Goal: Communication & Community: Share content

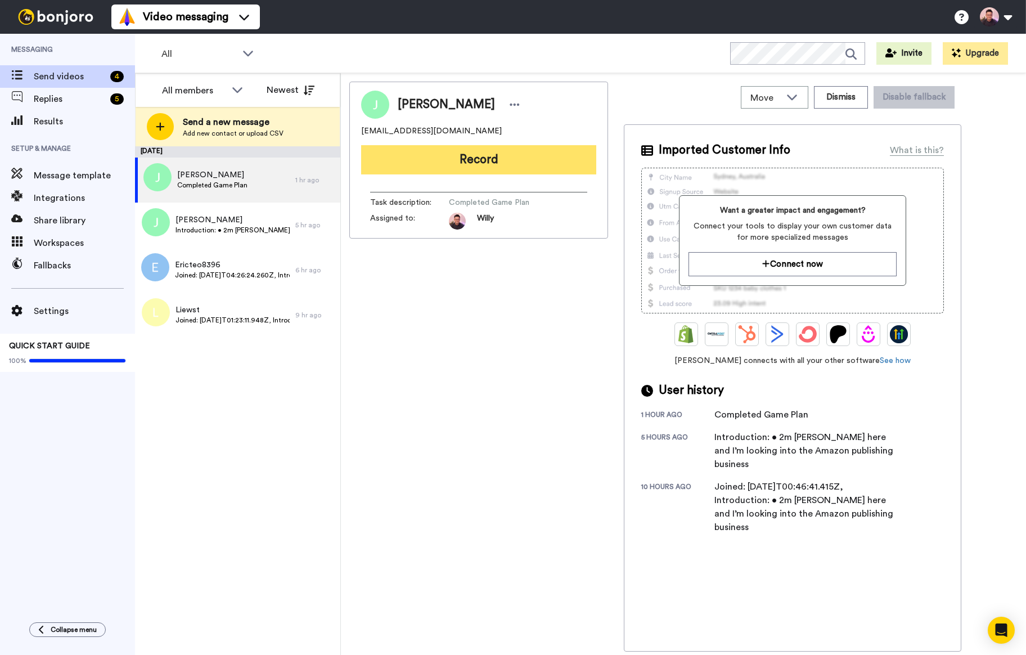
click at [505, 159] on button "Record" at bounding box center [478, 159] width 235 height 29
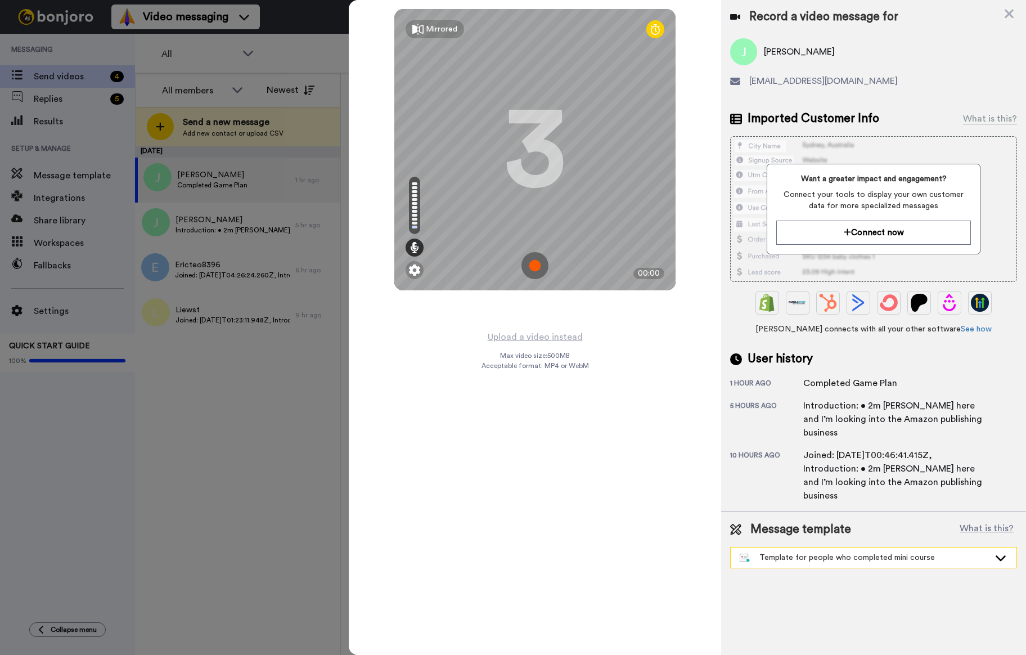
click at [859, 547] on div "Template for people who completed mini course" at bounding box center [874, 557] width 286 height 20
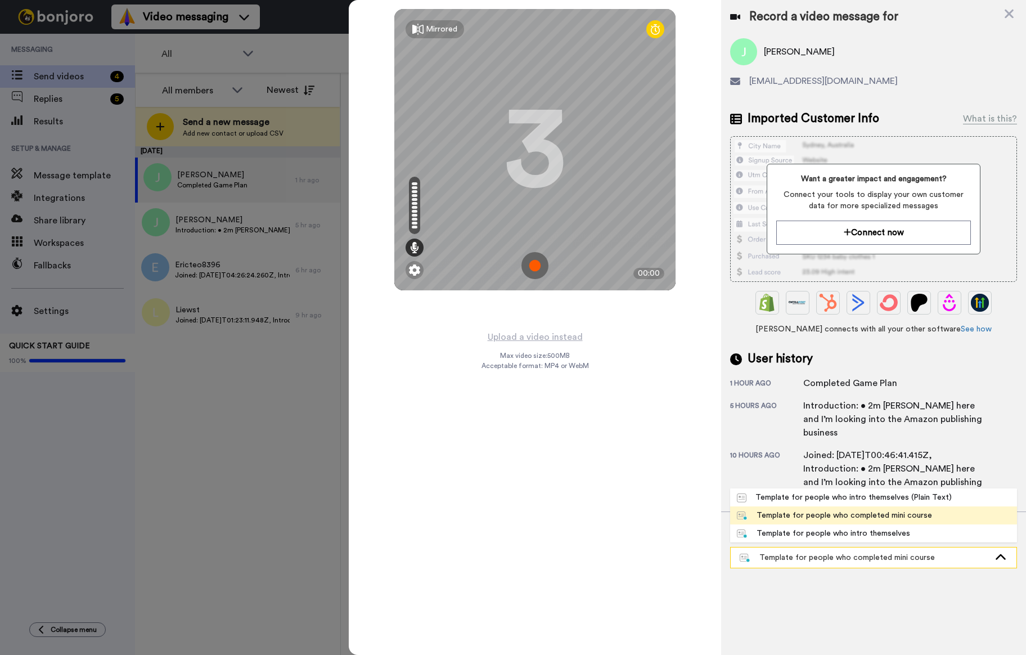
click at [861, 547] on div "Template for people who completed mini course" at bounding box center [874, 557] width 286 height 20
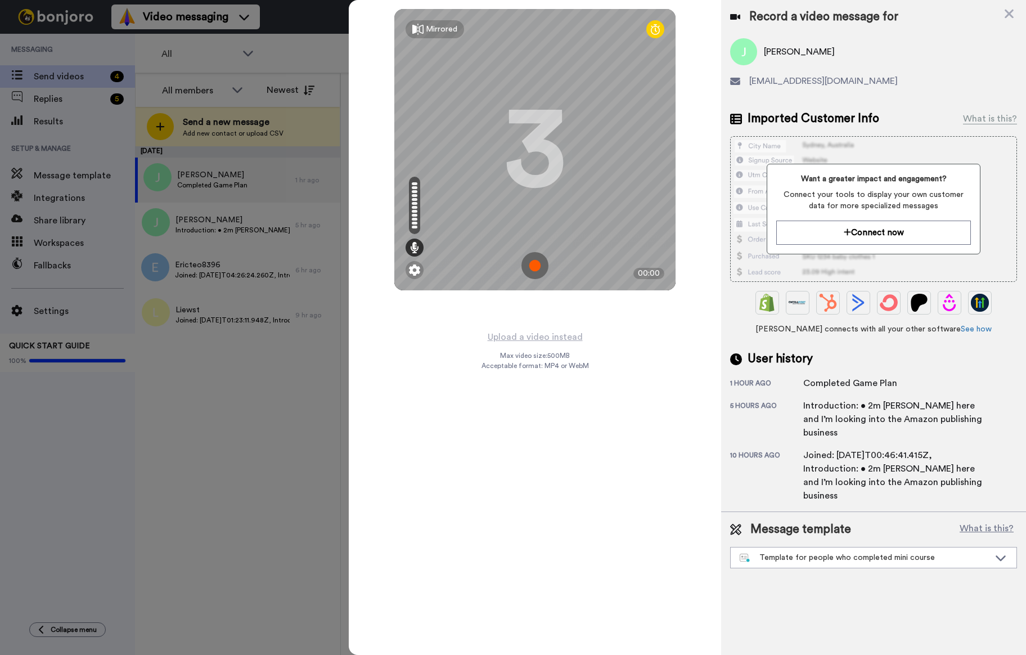
click at [538, 272] on img at bounding box center [535, 265] width 27 height 27
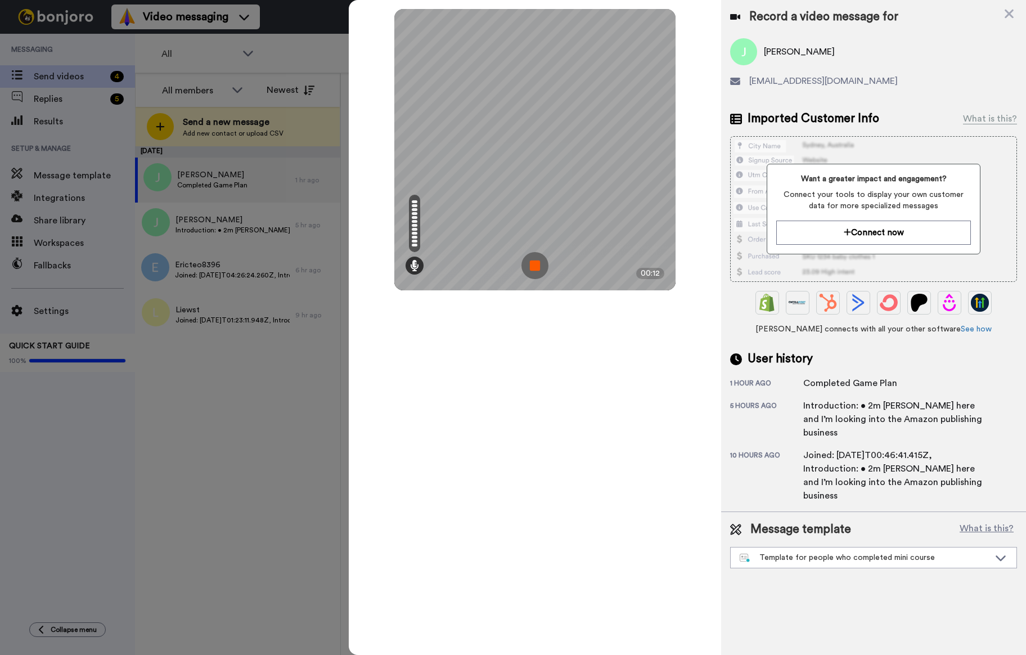
click at [536, 263] on img at bounding box center [535, 265] width 27 height 27
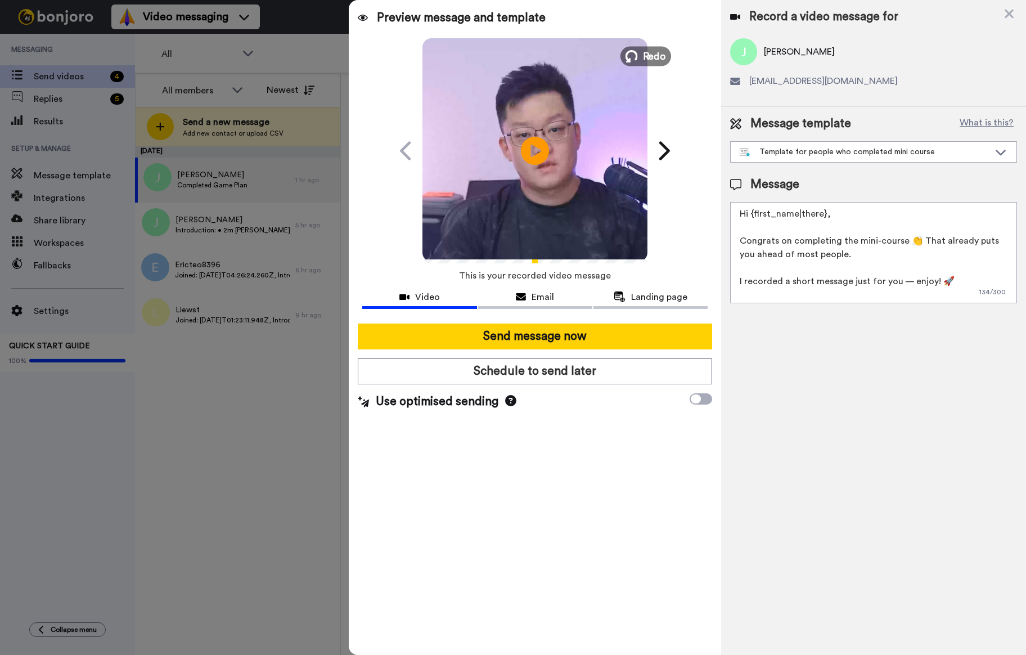
click at [650, 50] on span "Redo" at bounding box center [655, 55] width 24 height 15
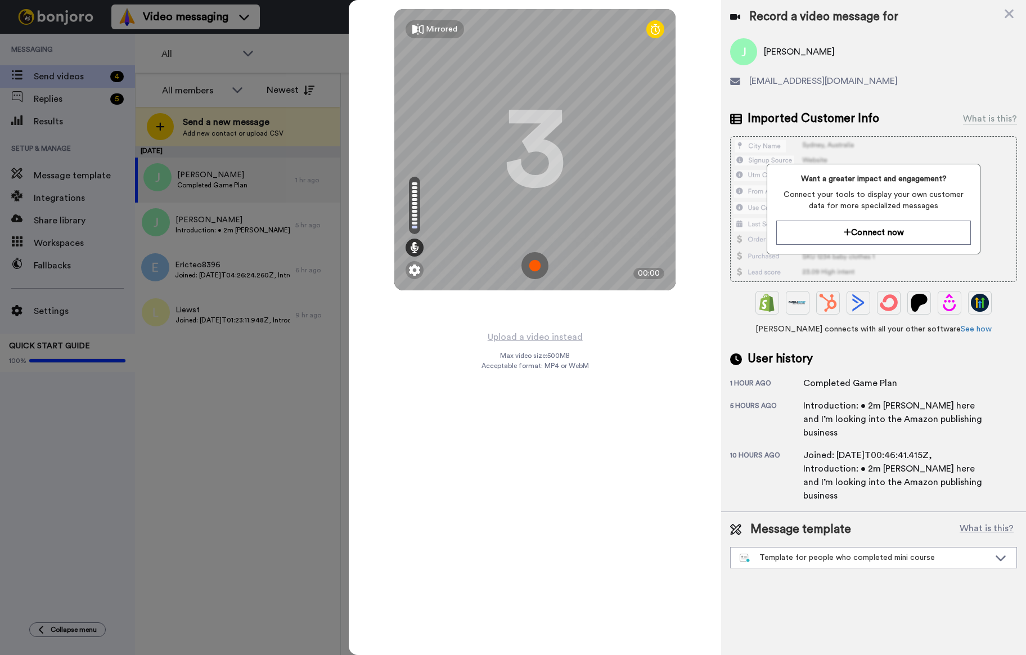
click at [529, 262] on img at bounding box center [535, 265] width 27 height 27
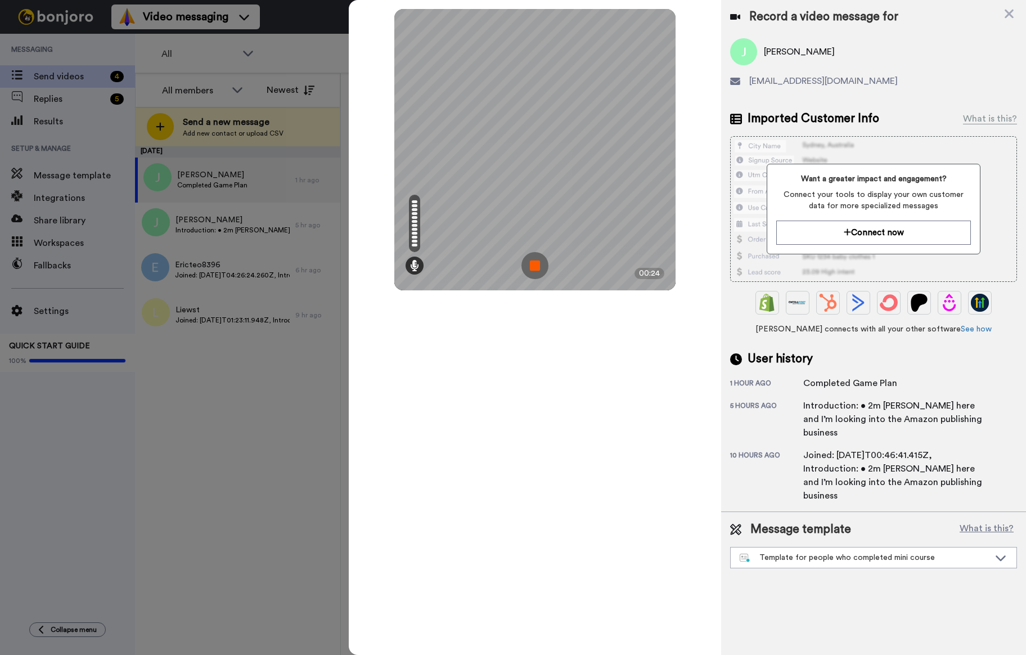
click at [541, 265] on img at bounding box center [535, 265] width 27 height 27
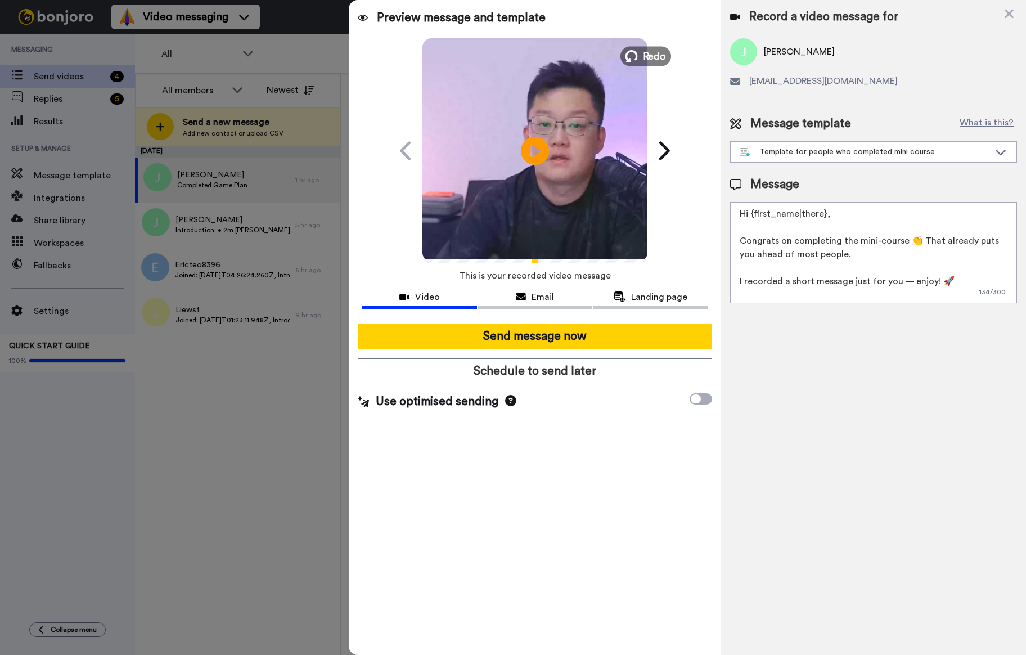
click at [635, 56] on icon at bounding box center [632, 56] width 12 height 12
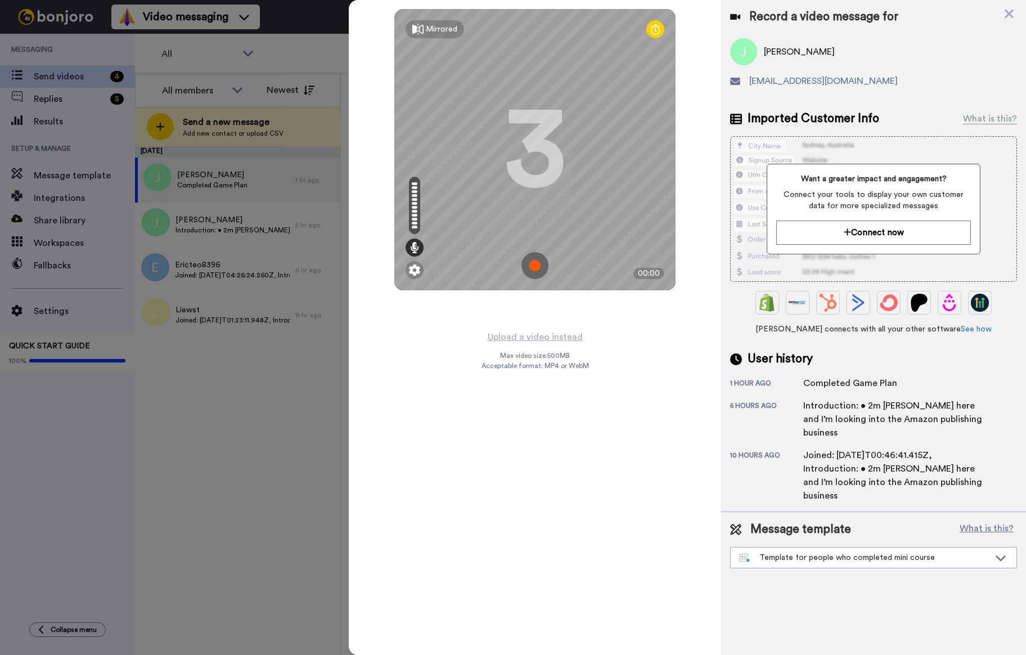
click at [544, 268] on img at bounding box center [535, 265] width 27 height 27
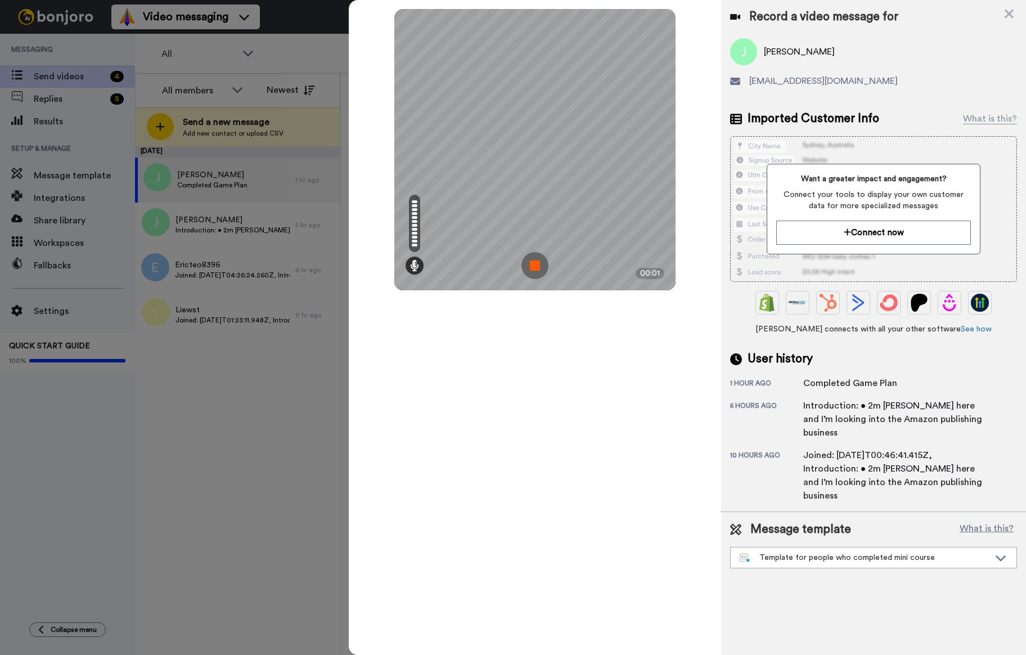
click at [540, 262] on img at bounding box center [535, 265] width 27 height 27
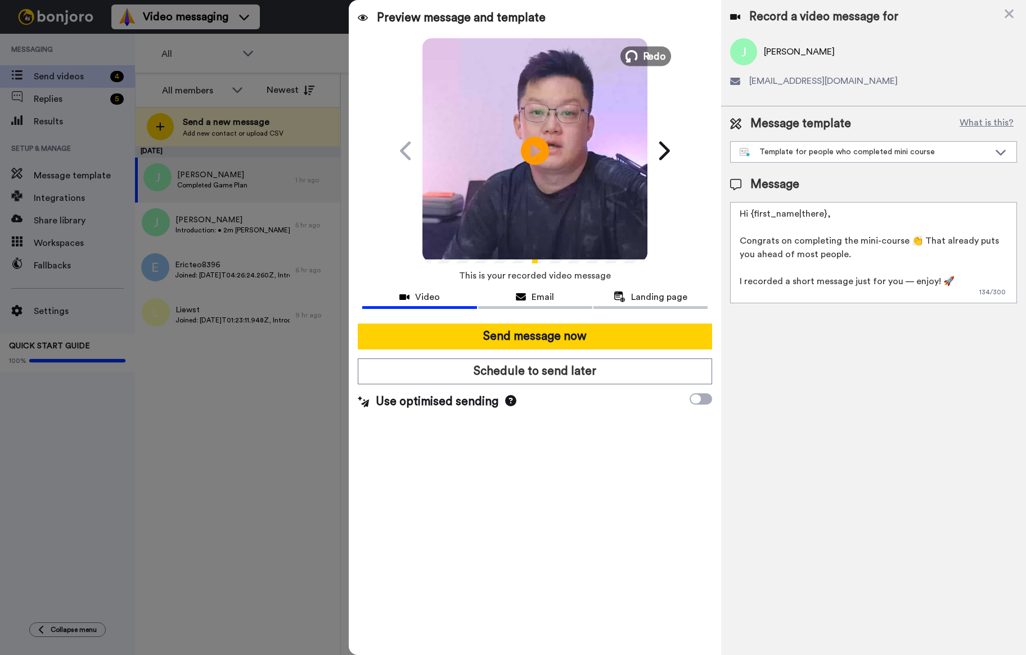
click at [649, 56] on span "Redo" at bounding box center [655, 55] width 24 height 15
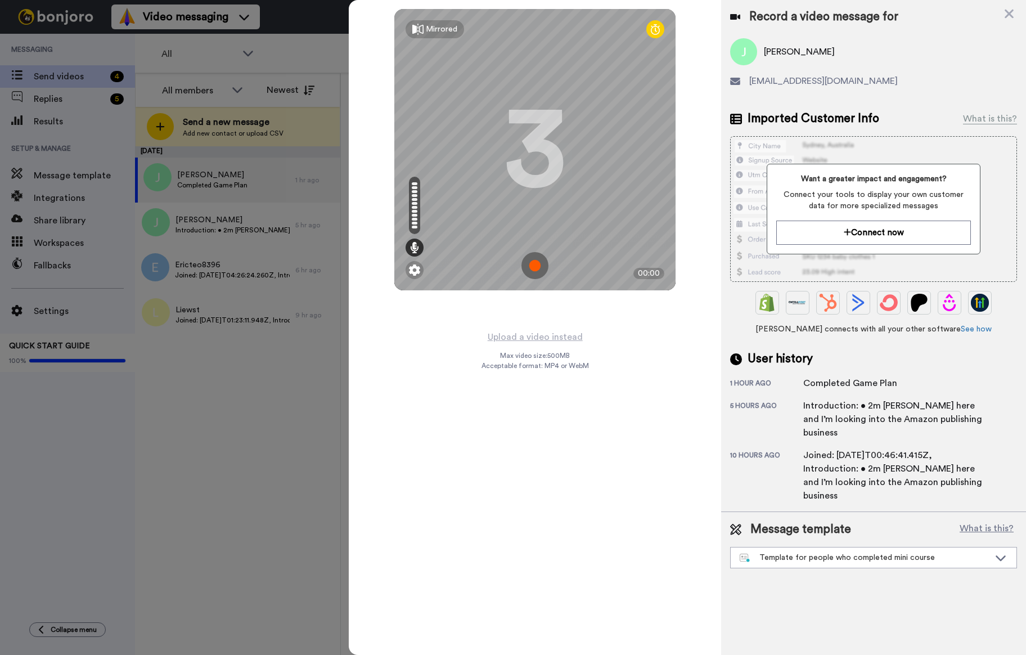
click at [534, 267] on img at bounding box center [535, 265] width 27 height 27
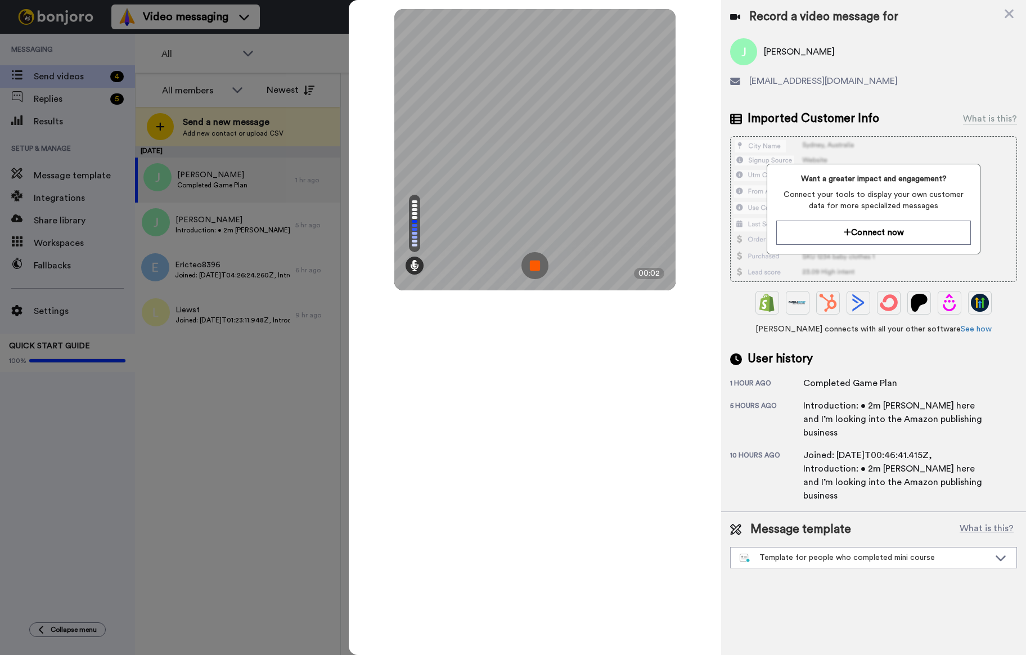
click at [538, 266] on img at bounding box center [535, 265] width 27 height 27
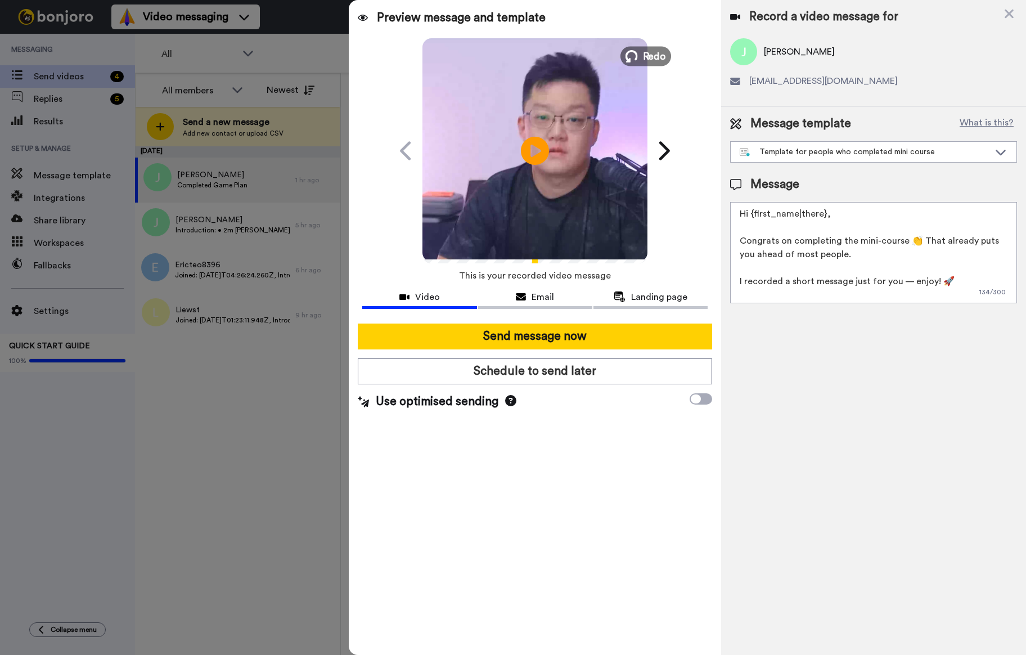
click at [645, 57] on span "Redo" at bounding box center [655, 55] width 24 height 15
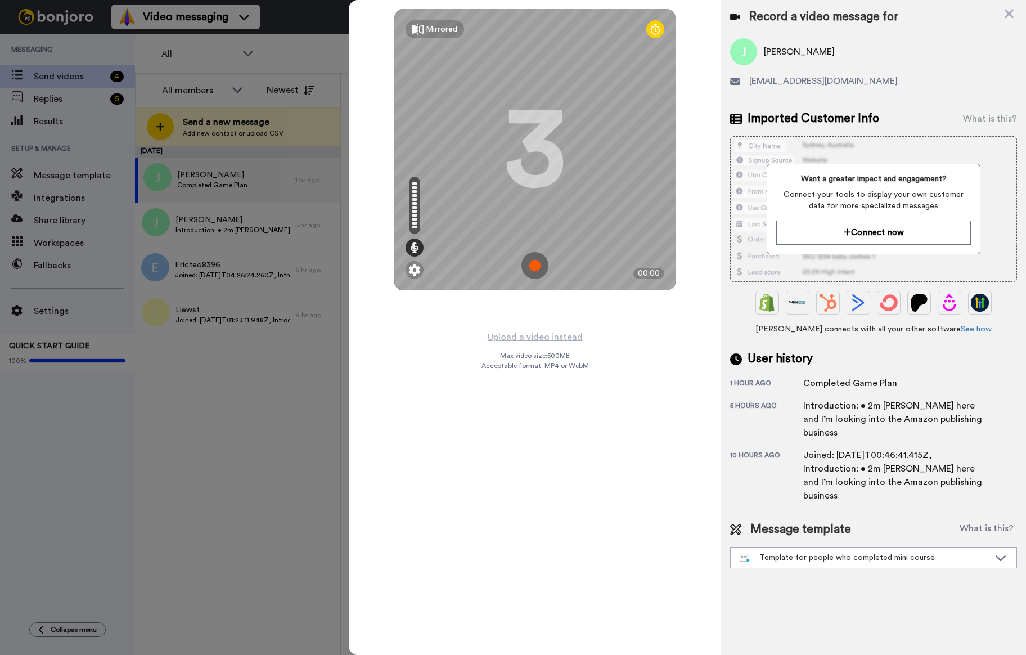
click at [533, 260] on img at bounding box center [535, 265] width 27 height 27
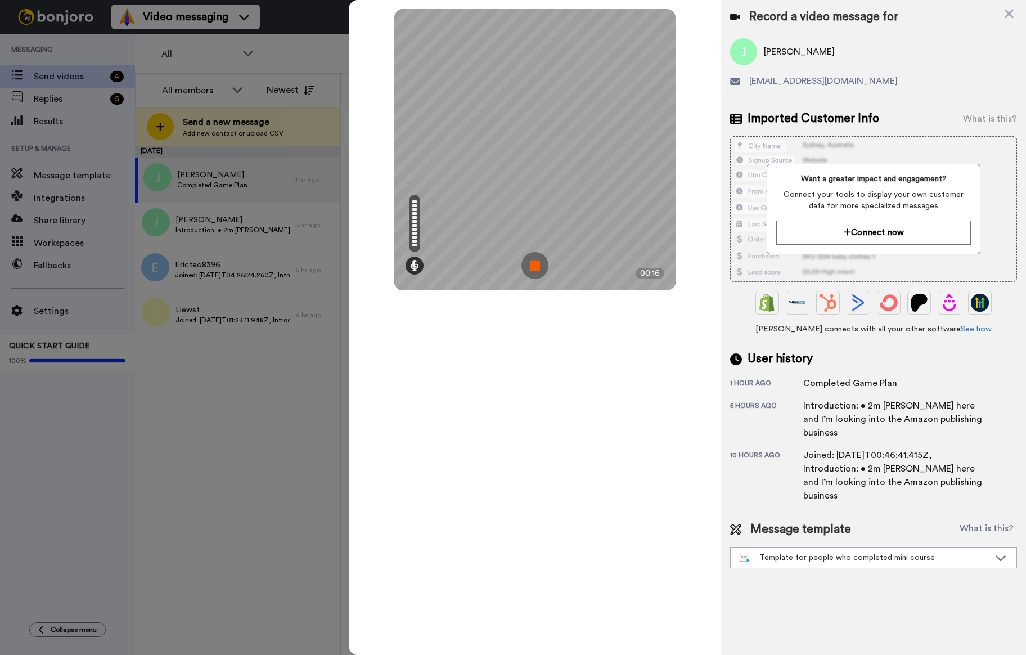
click at [542, 263] on img at bounding box center [535, 265] width 27 height 27
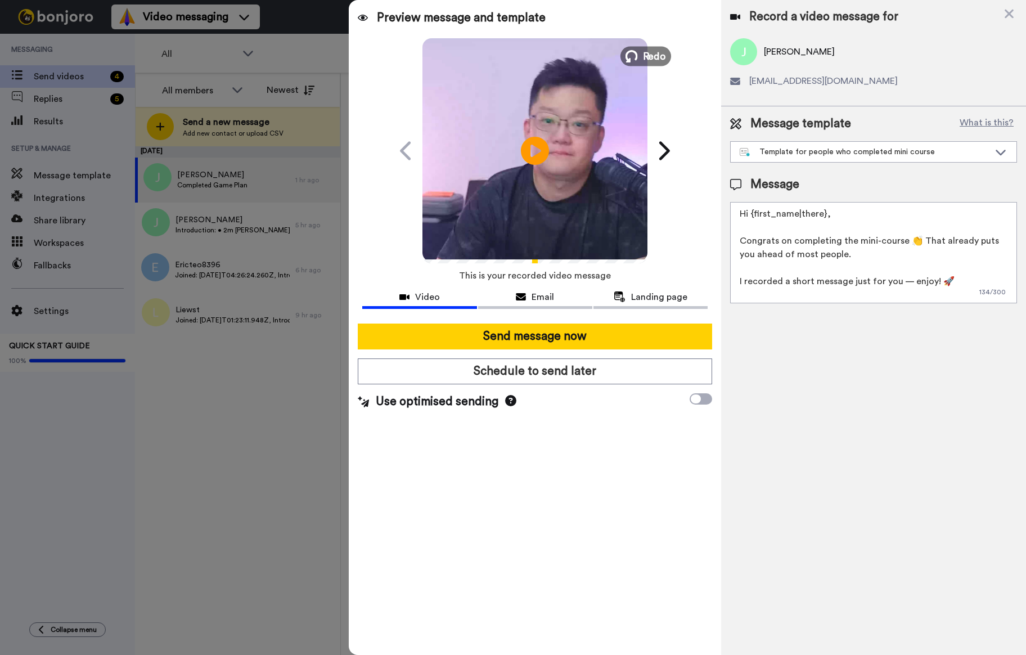
click at [650, 48] on button "Redo" at bounding box center [646, 56] width 51 height 20
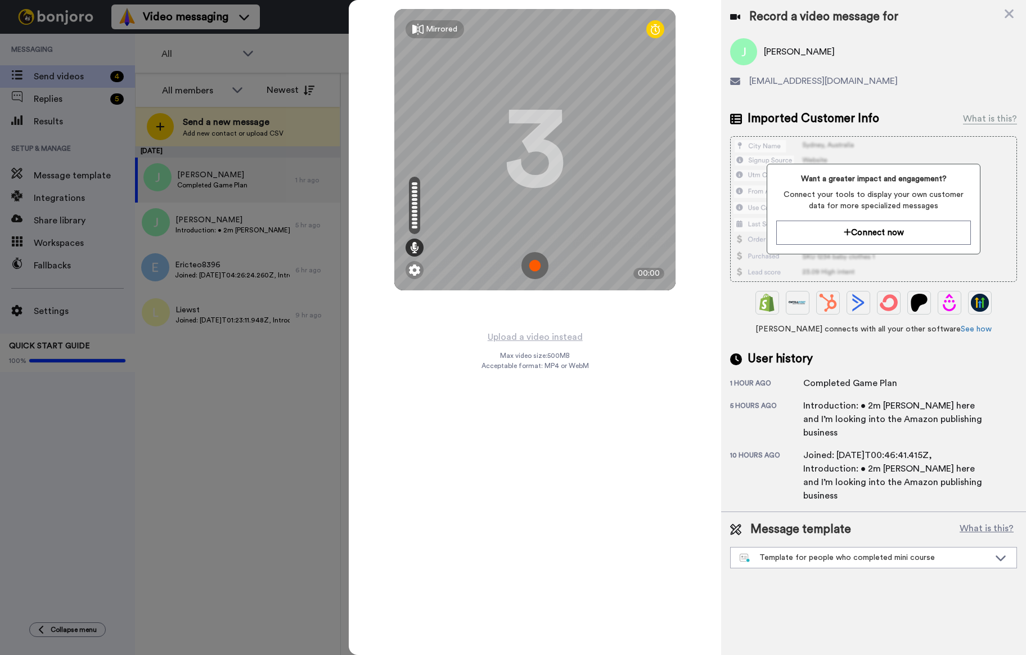
click at [540, 267] on img at bounding box center [535, 265] width 27 height 27
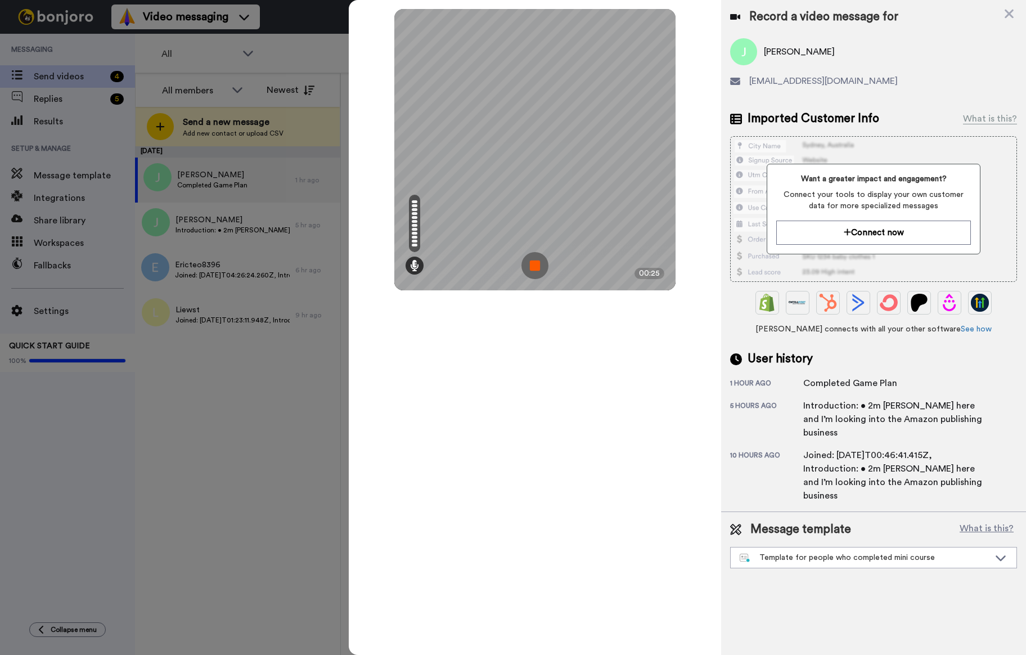
click at [543, 267] on img at bounding box center [535, 265] width 27 height 27
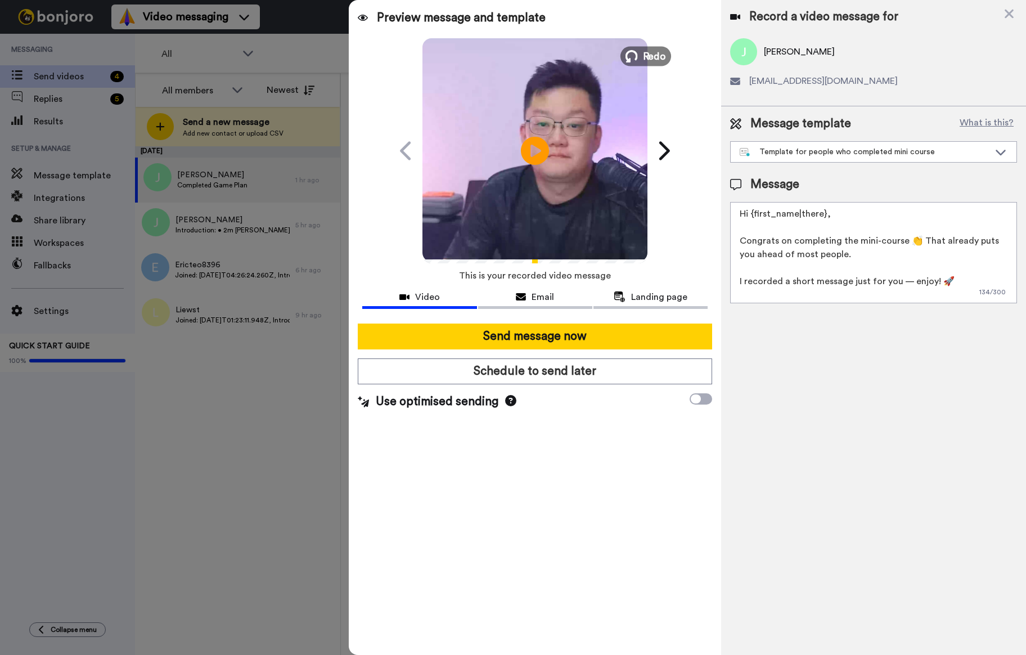
click at [649, 55] on span "Redo" at bounding box center [655, 55] width 24 height 15
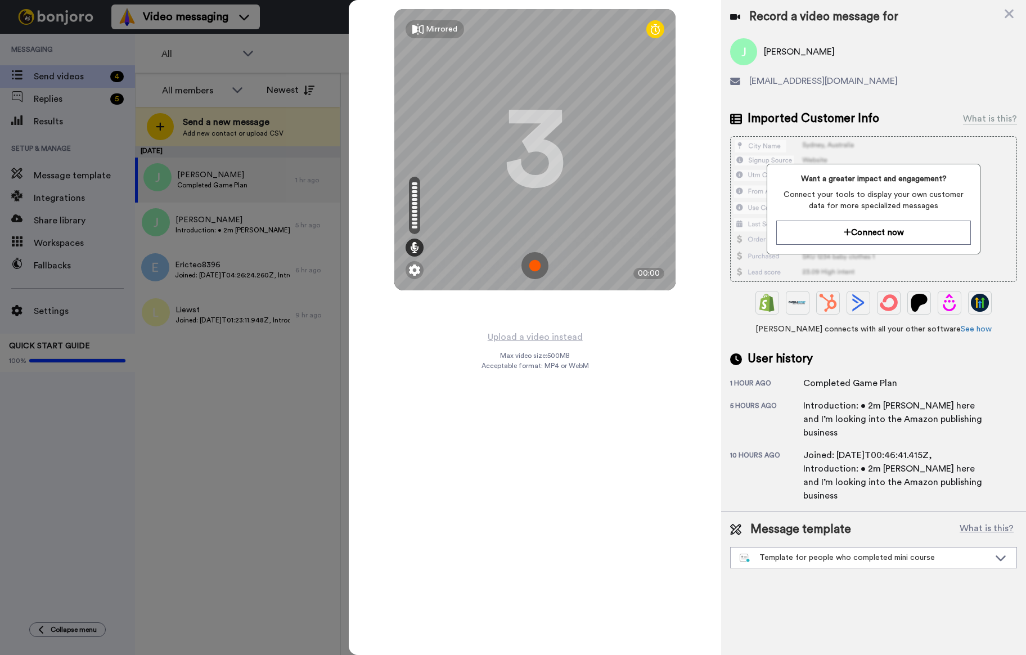
click at [533, 266] on img at bounding box center [535, 265] width 27 height 27
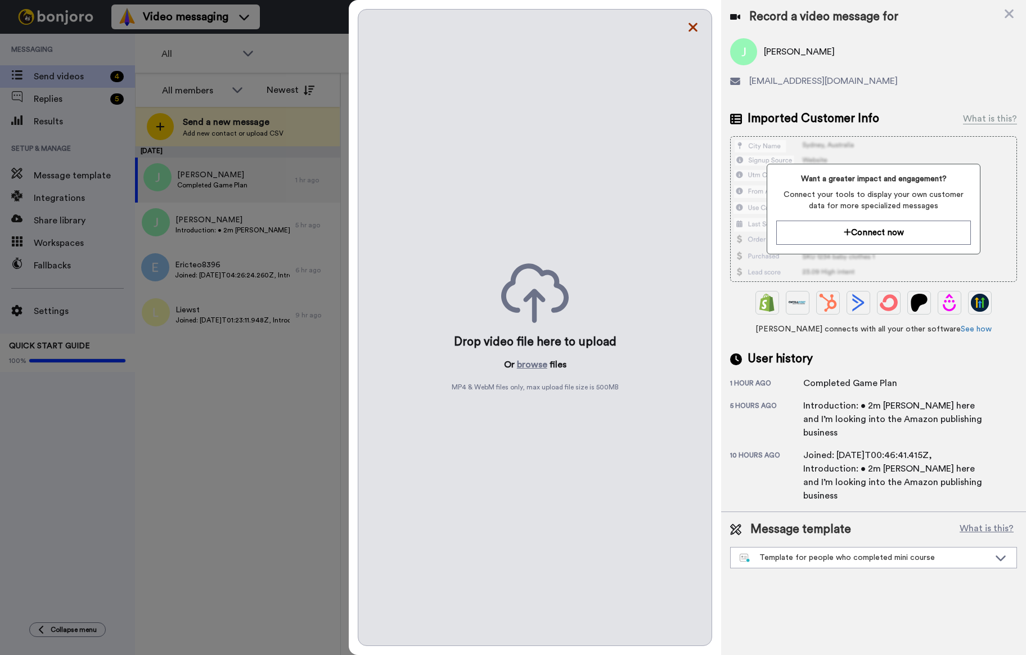
click at [687, 29] on div "Drop video file here to upload Or browse files MP4 & WebM files only, max uploa…" at bounding box center [535, 327] width 372 height 655
click at [693, 26] on icon at bounding box center [693, 27] width 9 height 9
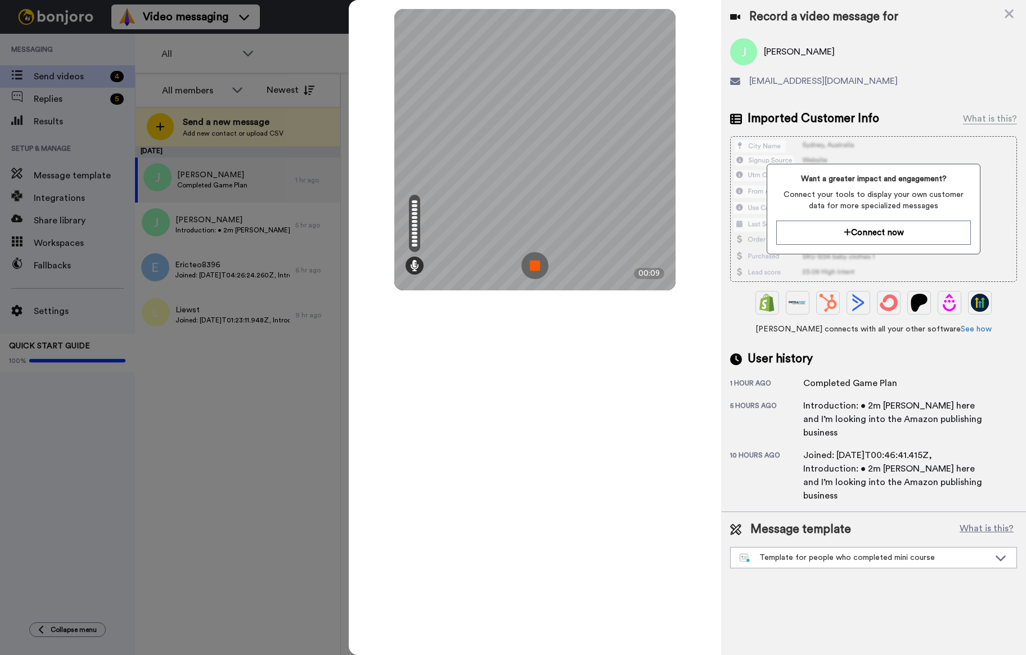
click at [532, 266] on img at bounding box center [535, 265] width 27 height 27
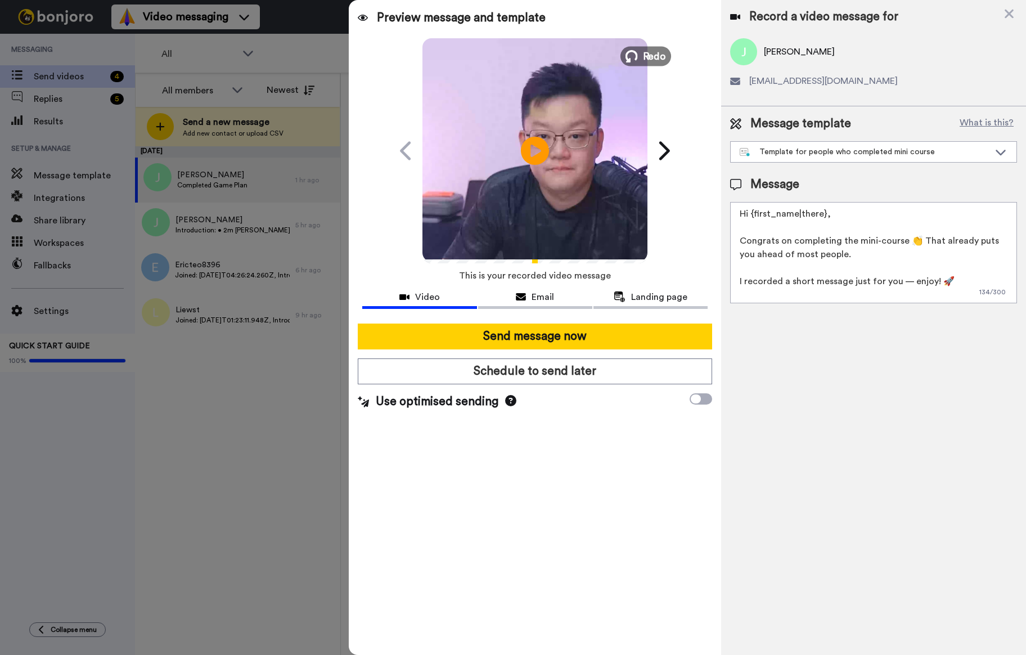
click at [652, 53] on span "Redo" at bounding box center [655, 55] width 24 height 15
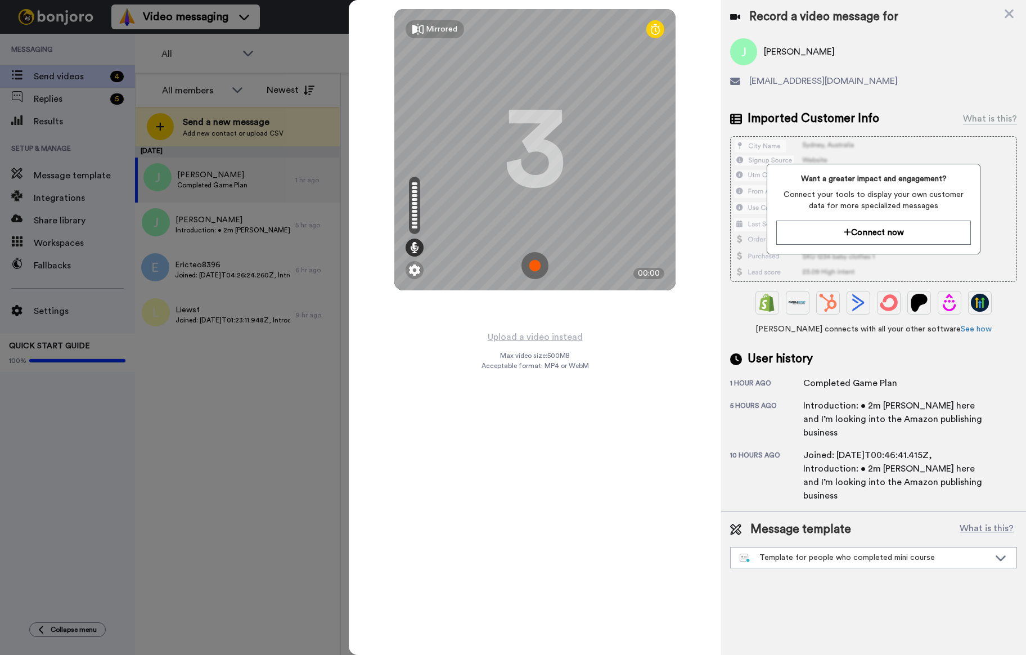
click at [531, 267] on img at bounding box center [535, 265] width 27 height 27
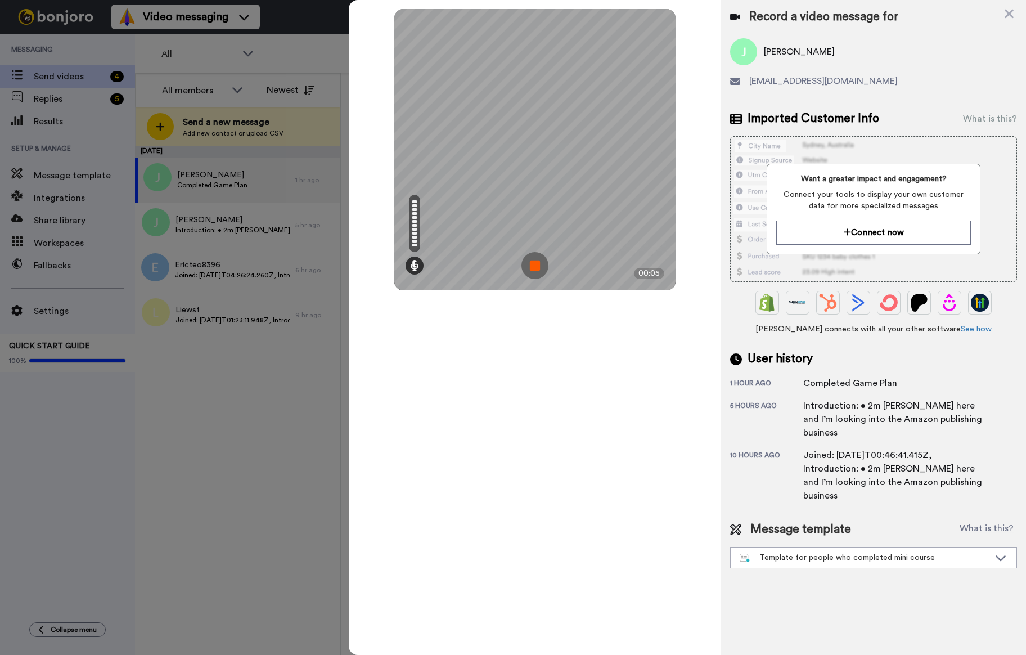
click at [533, 257] on img at bounding box center [535, 265] width 27 height 27
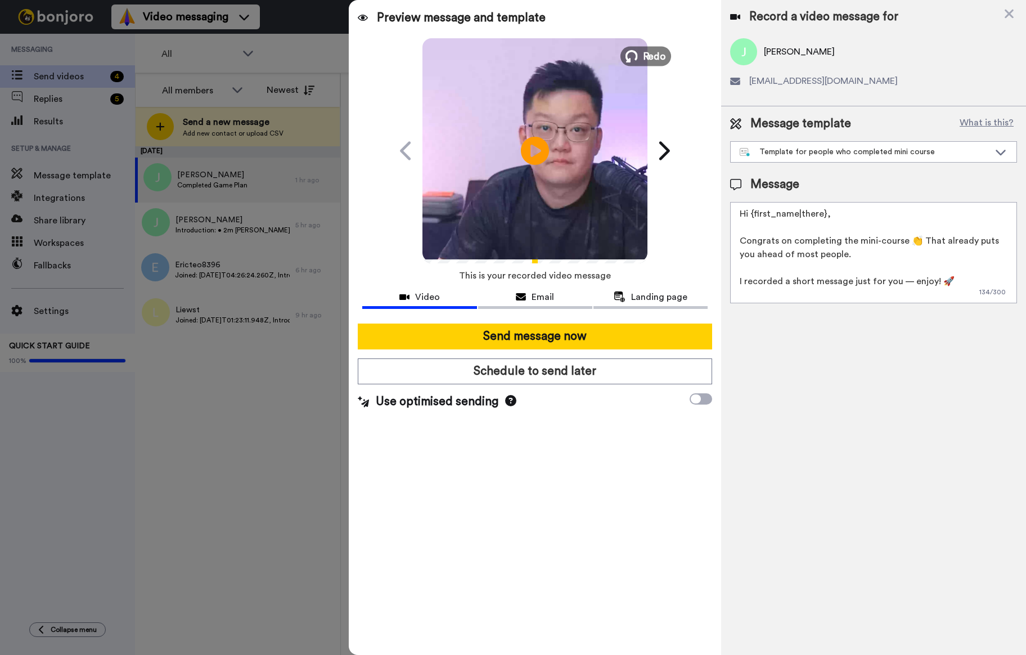
click at [654, 53] on span "Redo" at bounding box center [655, 55] width 24 height 15
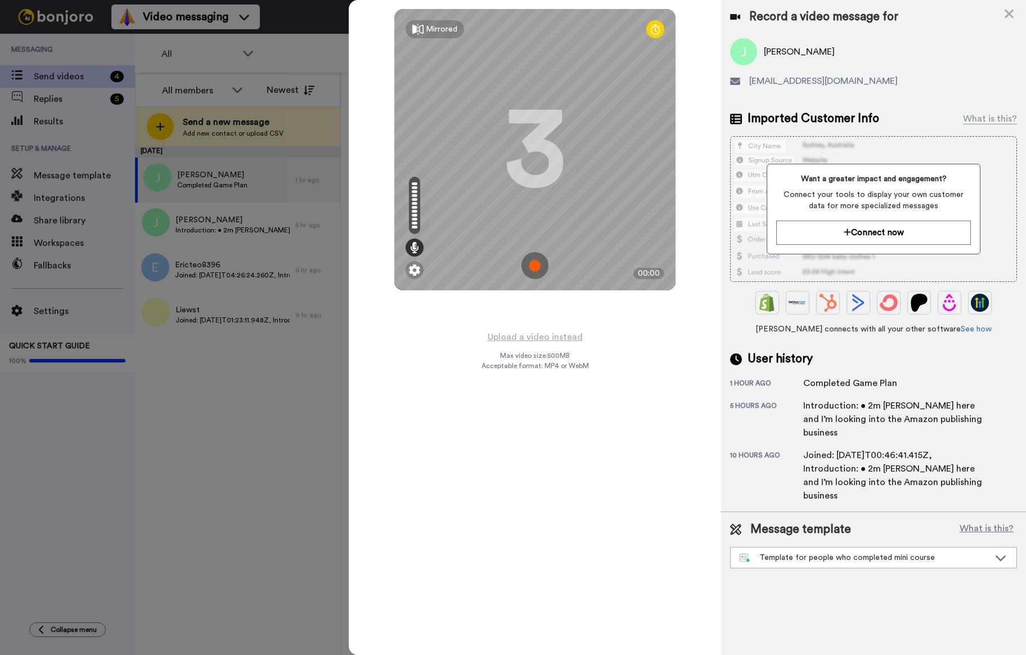
click at [541, 264] on img at bounding box center [535, 265] width 27 height 27
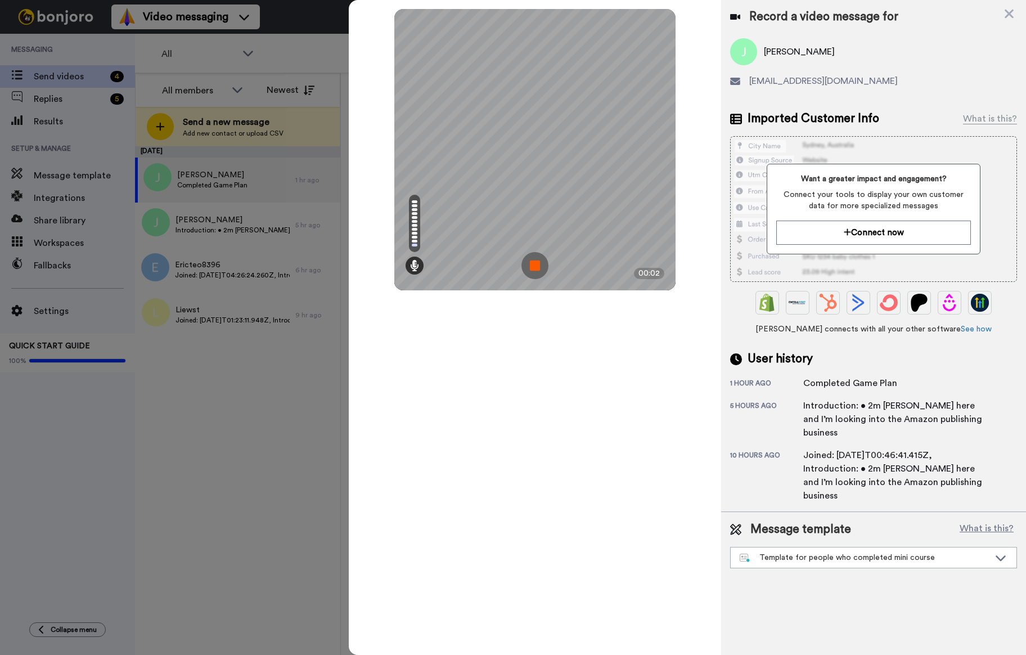
click at [544, 261] on img at bounding box center [535, 265] width 27 height 27
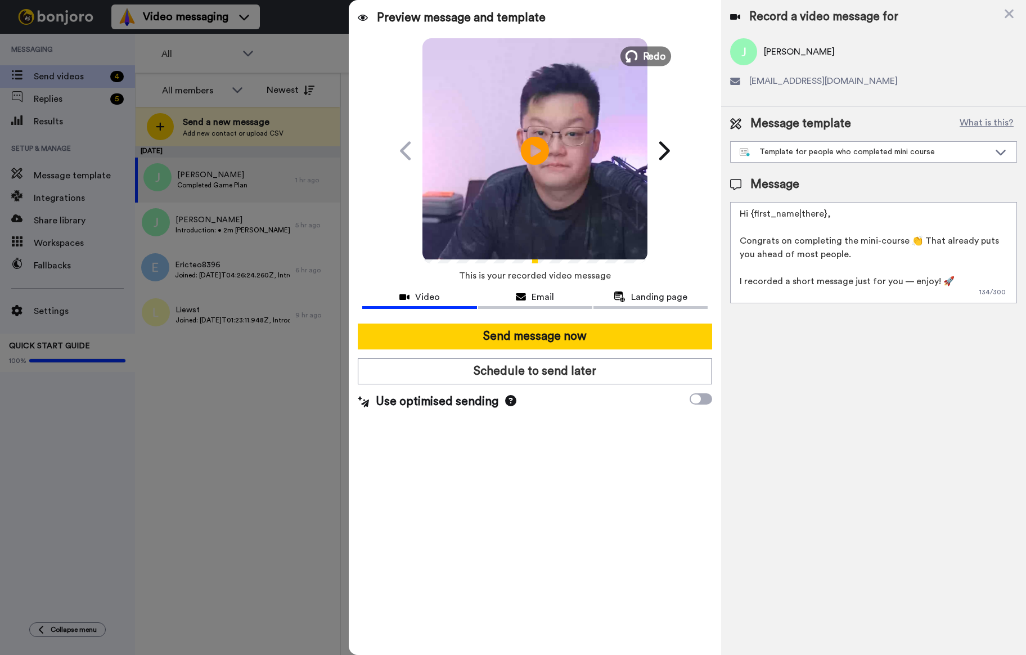
click at [651, 52] on span "Redo" at bounding box center [655, 55] width 24 height 15
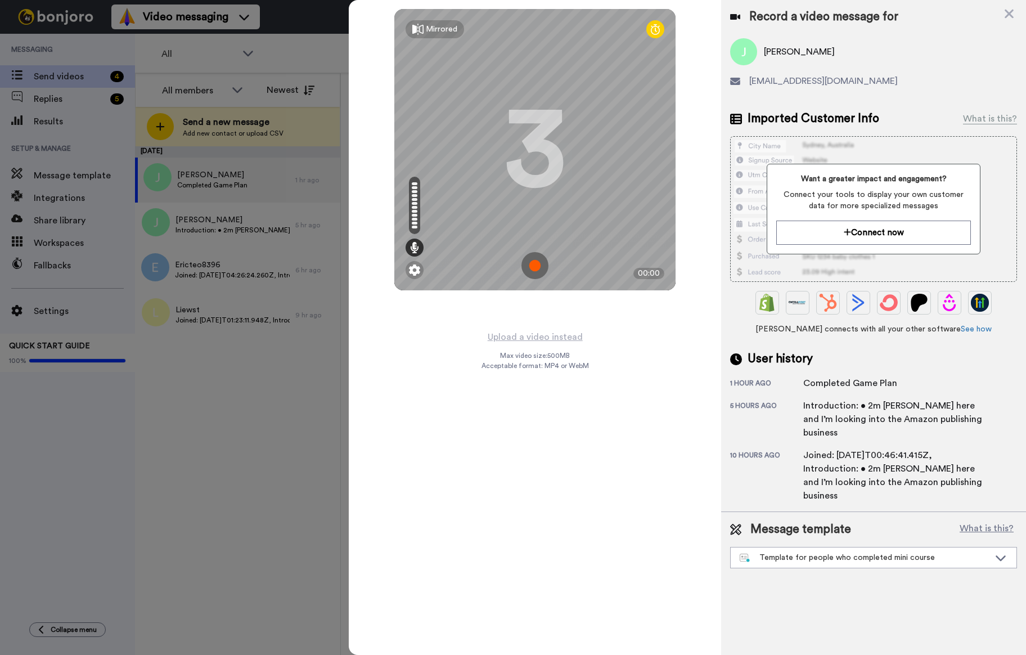
click at [531, 267] on img at bounding box center [535, 265] width 27 height 27
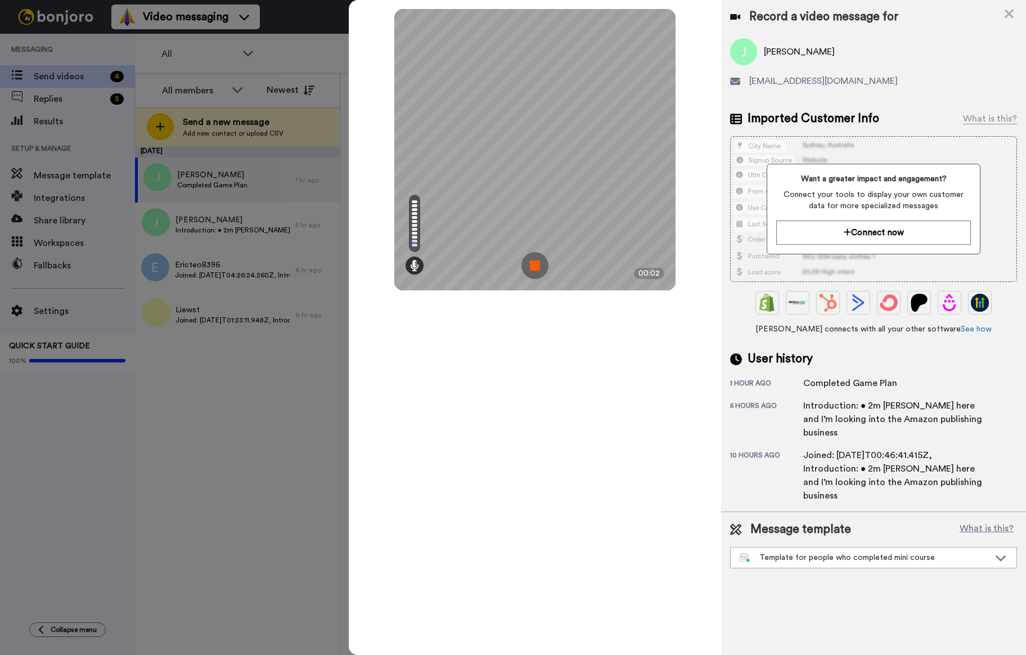
click at [535, 258] on img at bounding box center [535, 265] width 27 height 27
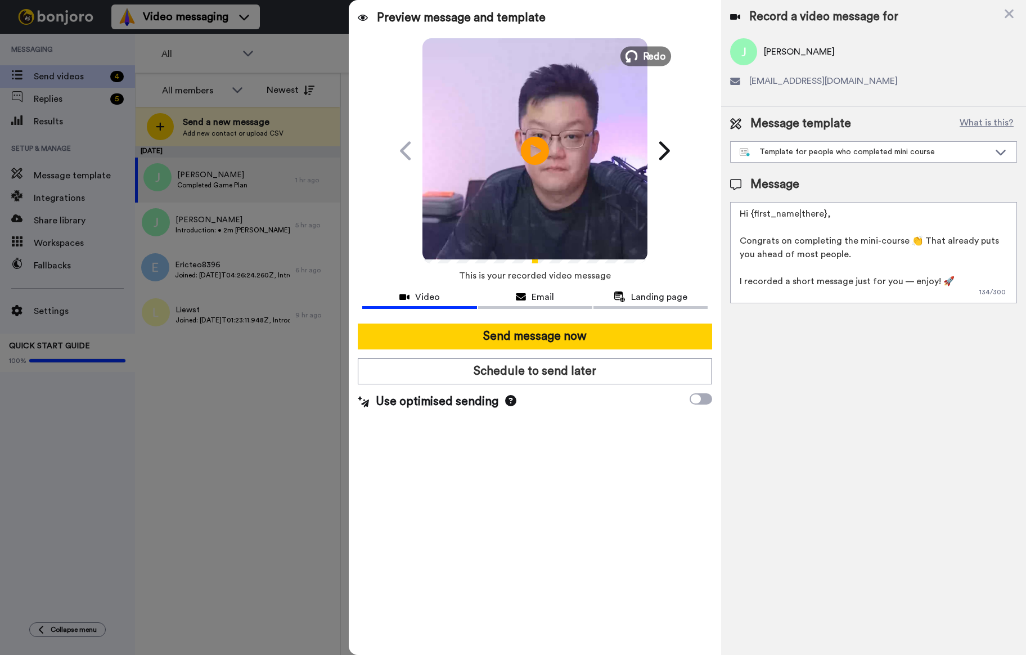
click at [644, 51] on span "Redo" at bounding box center [655, 55] width 24 height 15
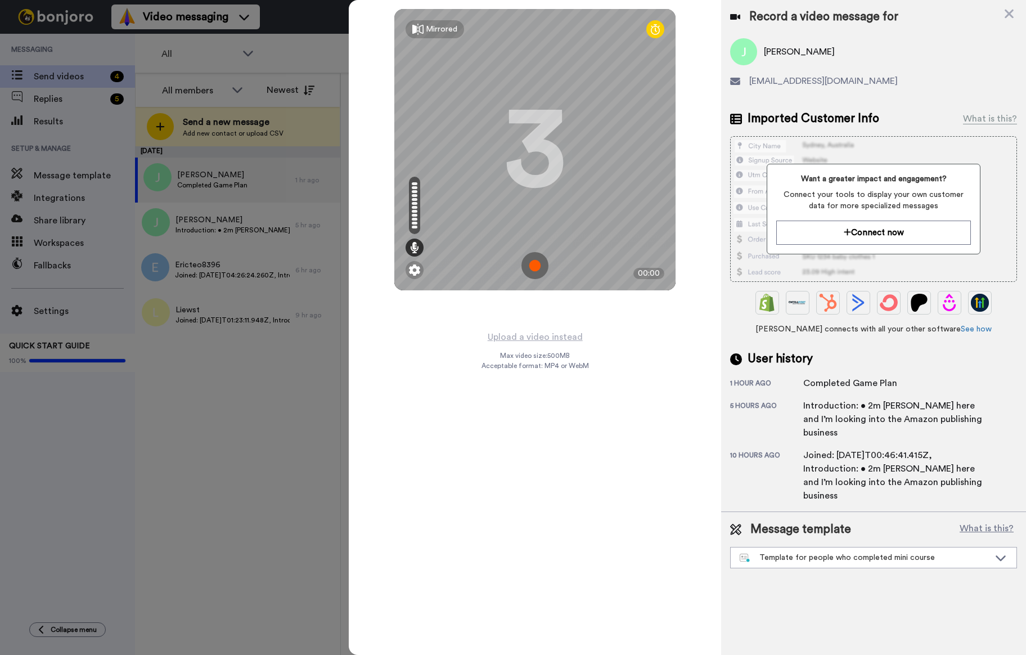
click at [531, 266] on img at bounding box center [535, 265] width 27 height 27
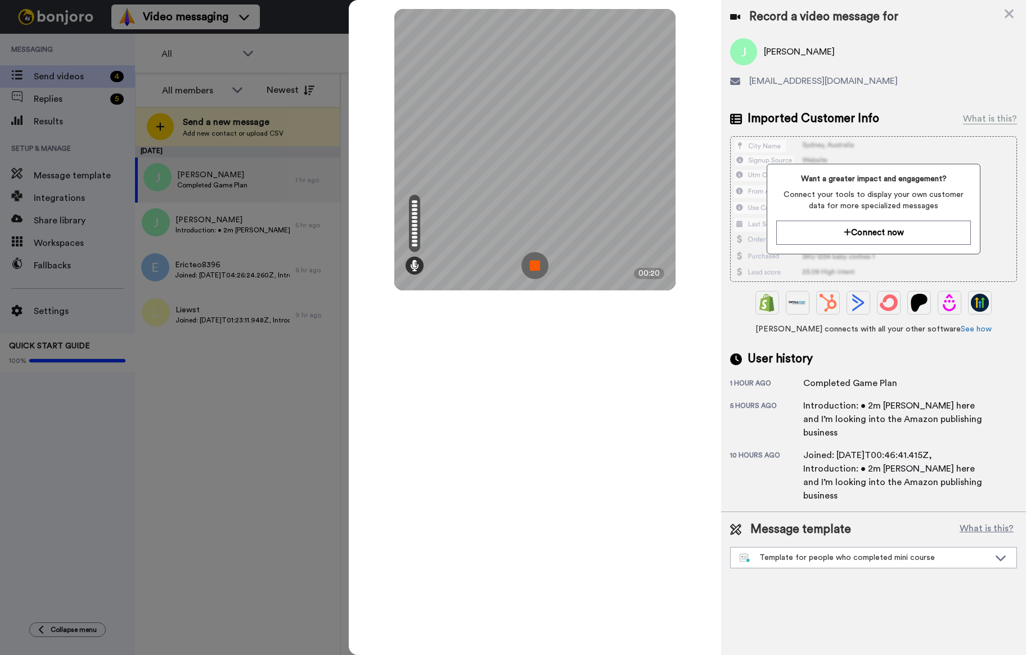
click at [541, 266] on img at bounding box center [535, 265] width 27 height 27
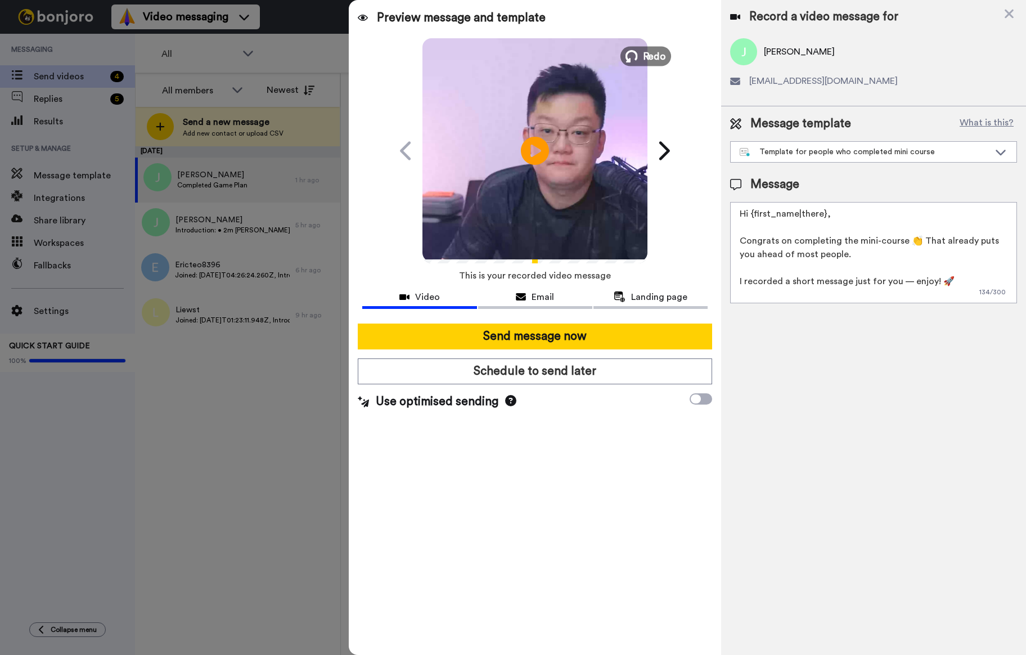
click at [645, 55] on span "Redo" at bounding box center [655, 55] width 24 height 15
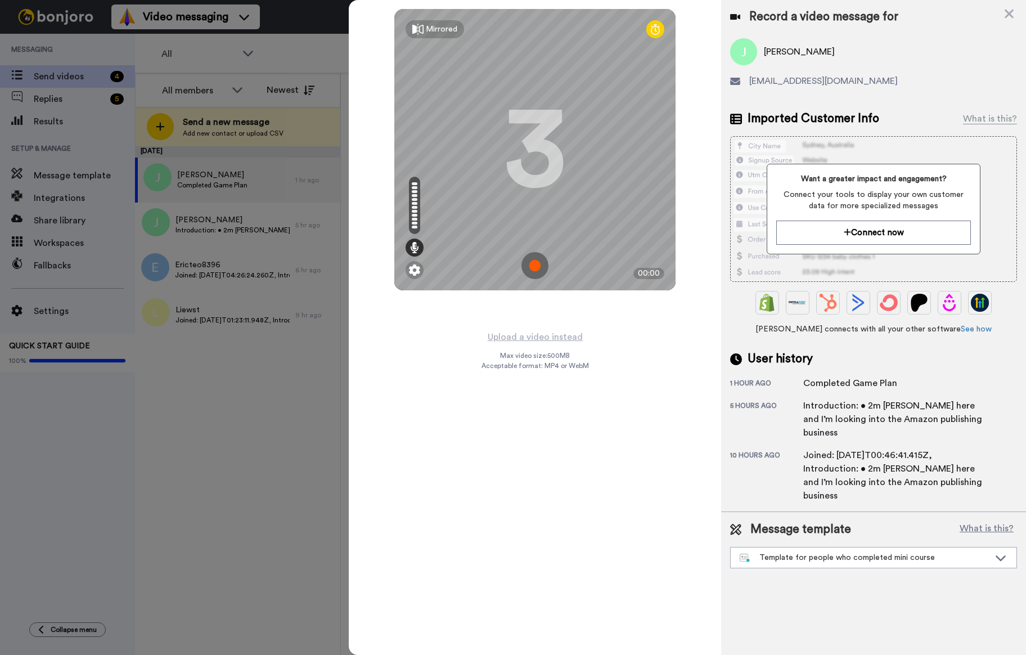
click at [538, 269] on img at bounding box center [535, 265] width 27 height 27
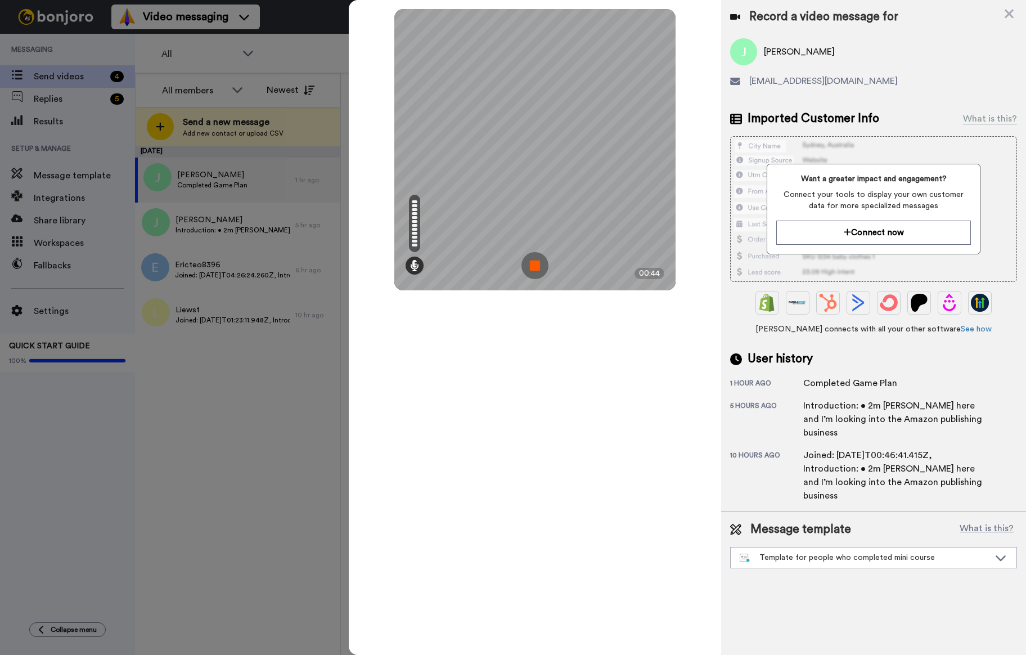
drag, startPoint x: 536, startPoint y: 262, endPoint x: 663, endPoint y: 219, distance: 133.6
click at [537, 262] on img at bounding box center [535, 265] width 27 height 27
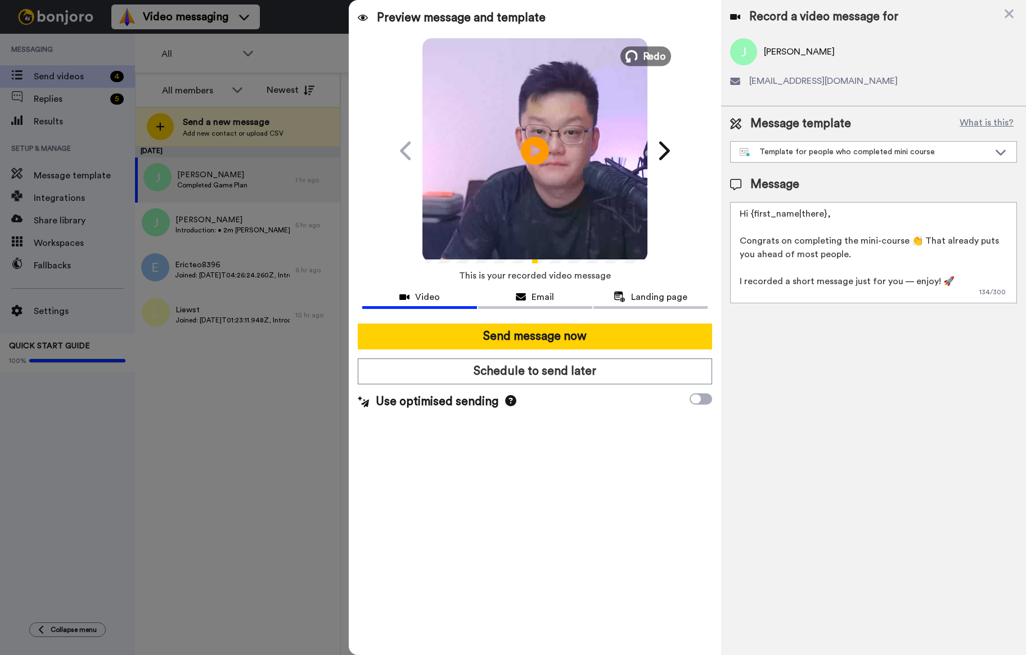
click at [650, 55] on span "Redo" at bounding box center [655, 55] width 24 height 15
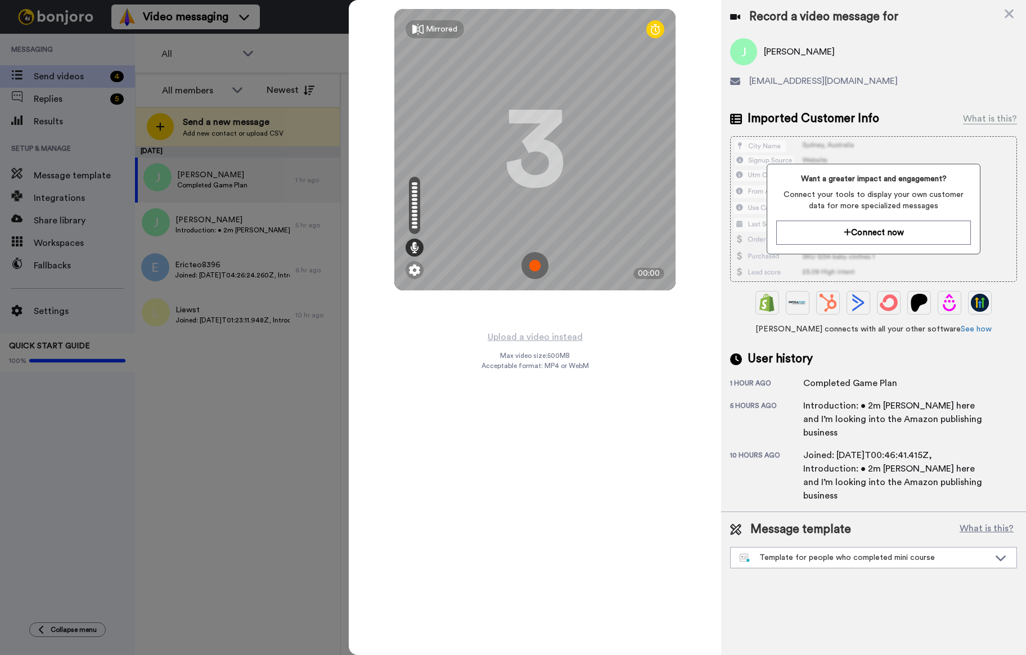
click at [538, 261] on img at bounding box center [535, 265] width 27 height 27
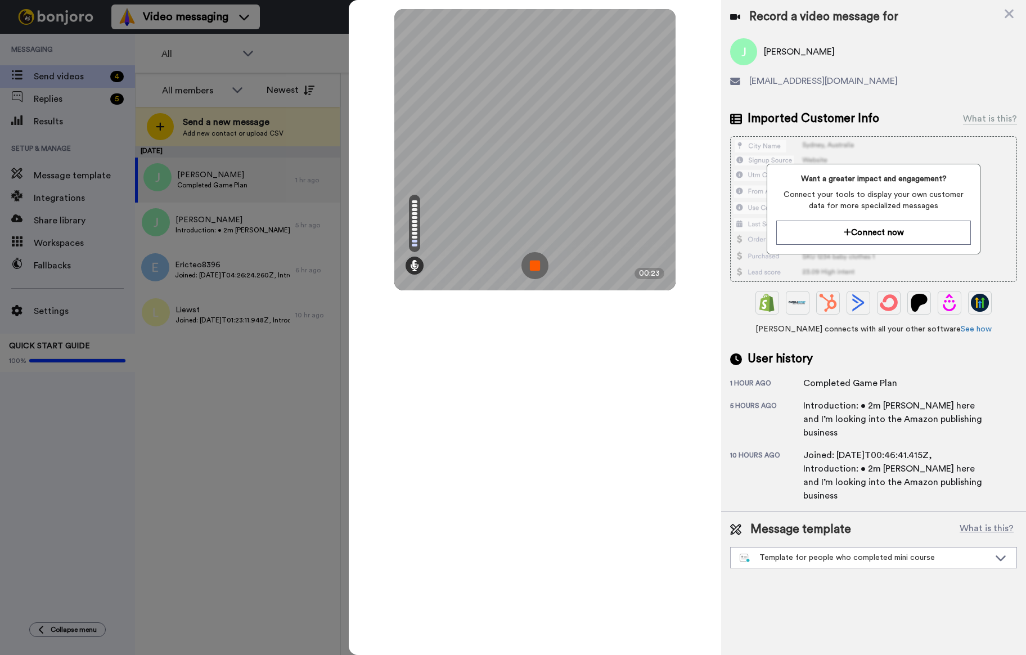
click at [534, 264] on img at bounding box center [535, 265] width 27 height 27
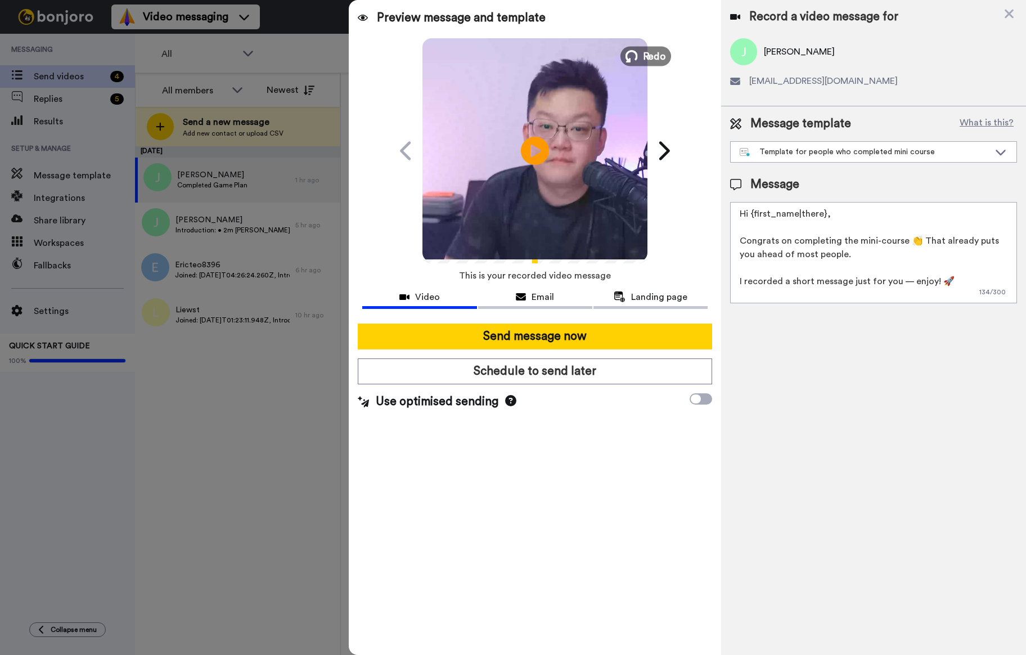
click at [648, 54] on span "Redo" at bounding box center [655, 55] width 24 height 15
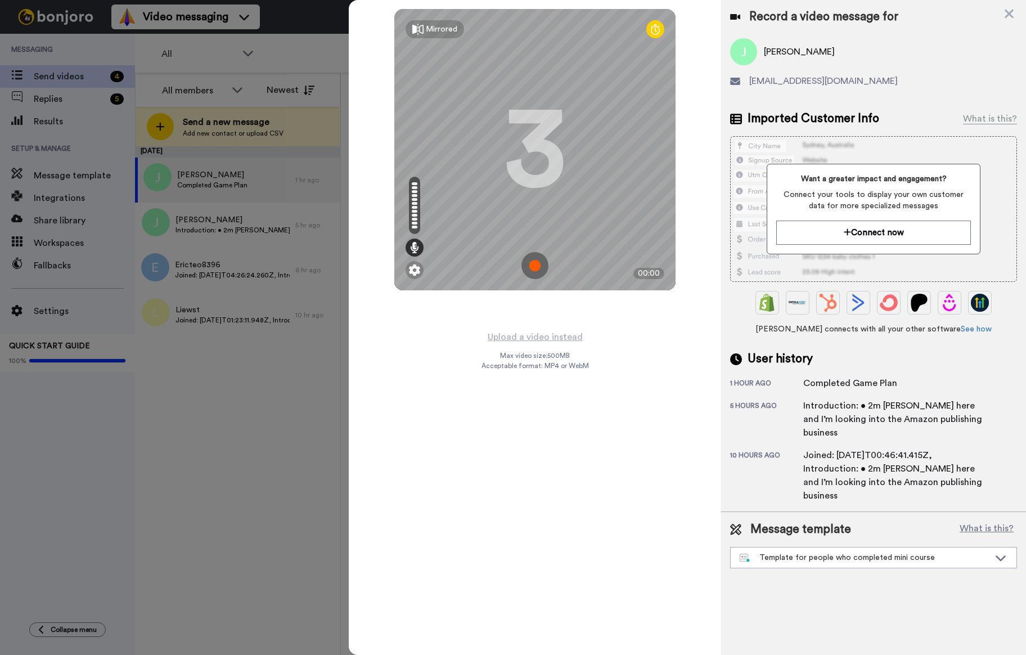
click at [538, 263] on img at bounding box center [535, 265] width 27 height 27
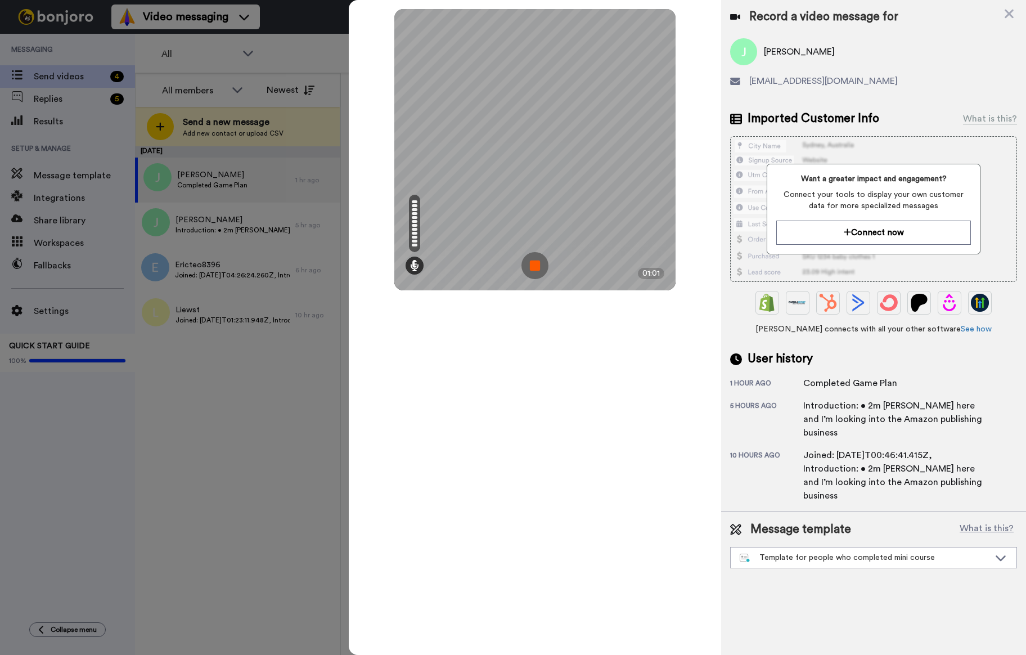
click at [537, 266] on img at bounding box center [535, 265] width 27 height 27
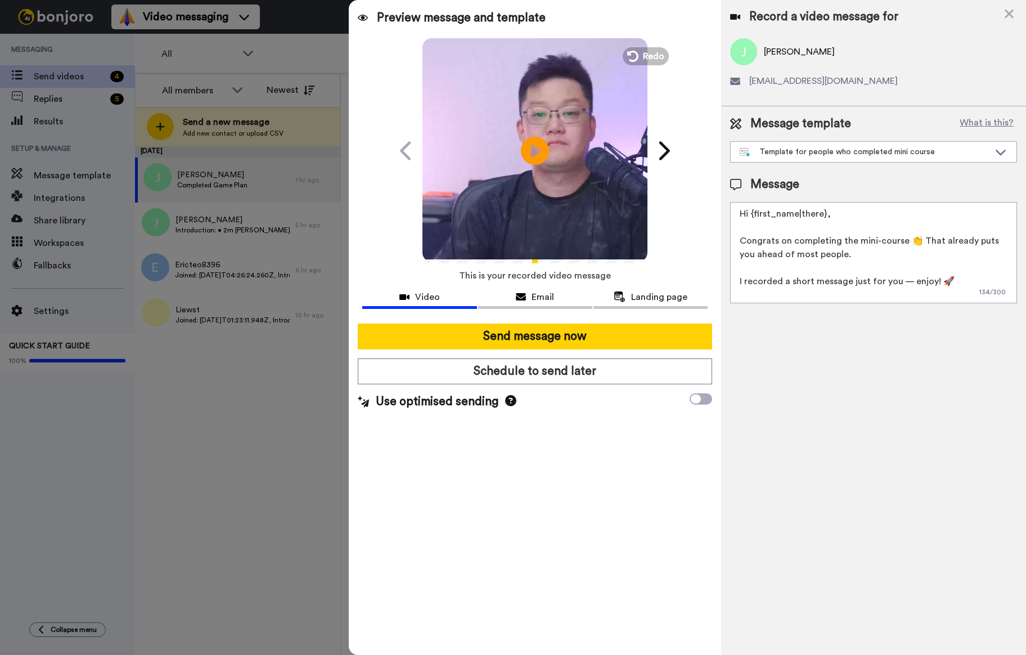
click at [571, 176] on video at bounding box center [535, 149] width 225 height 225
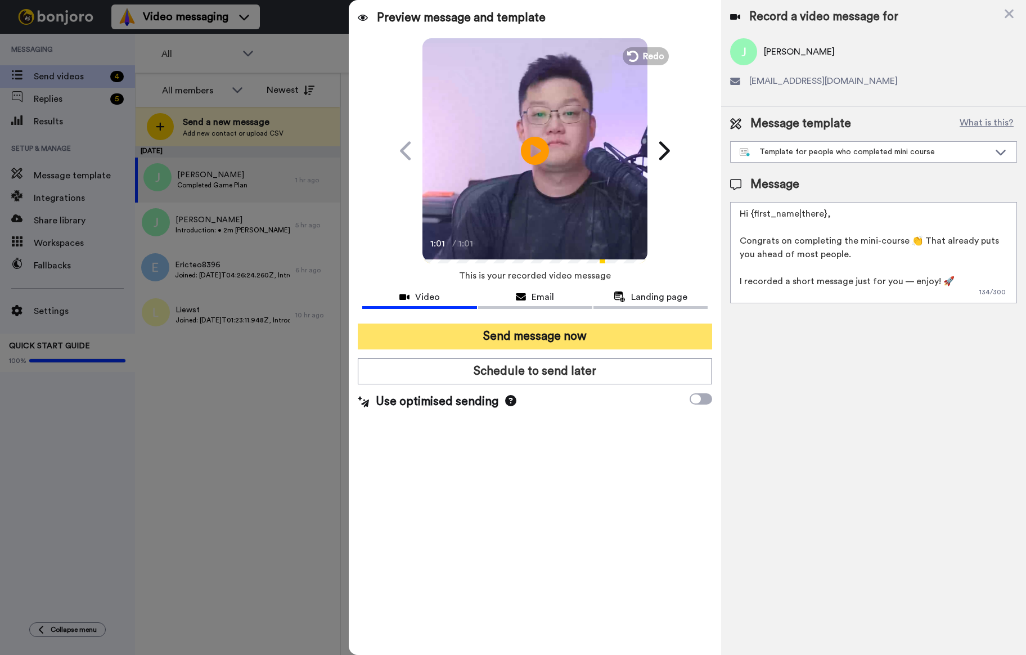
click at [546, 333] on button "Send message now" at bounding box center [535, 337] width 354 height 26
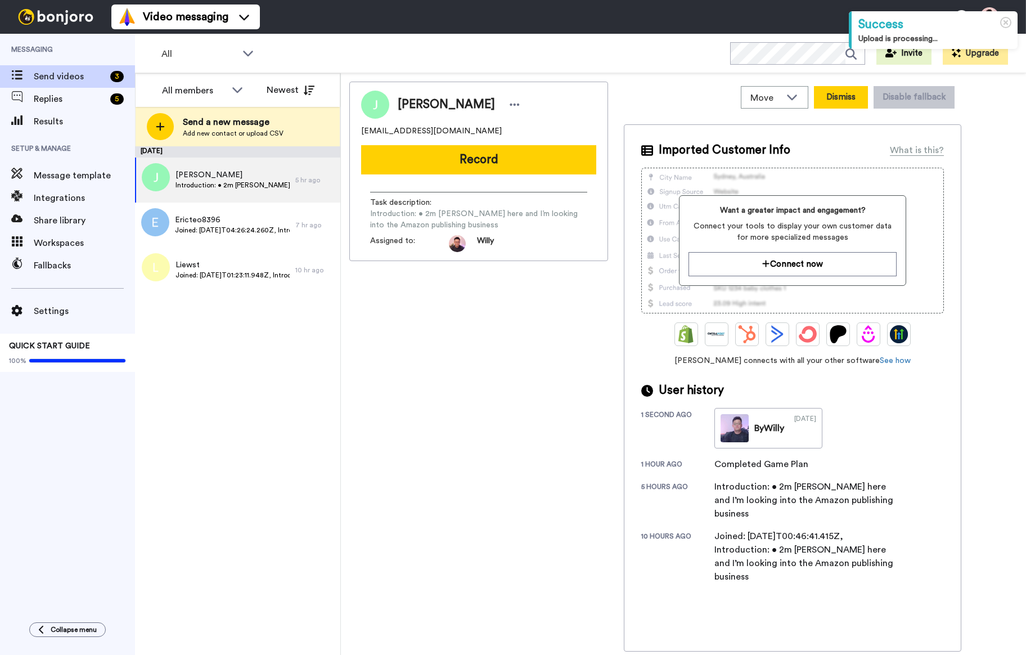
click at [840, 98] on button "Dismiss" at bounding box center [841, 97] width 54 height 23
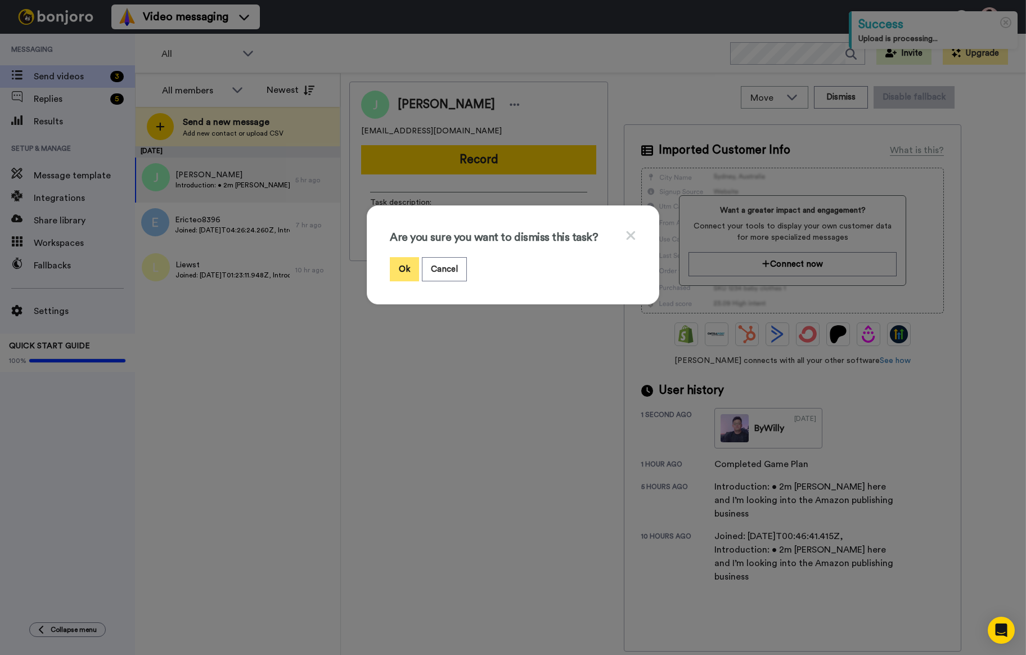
click at [406, 270] on button "Ok" at bounding box center [404, 269] width 29 height 24
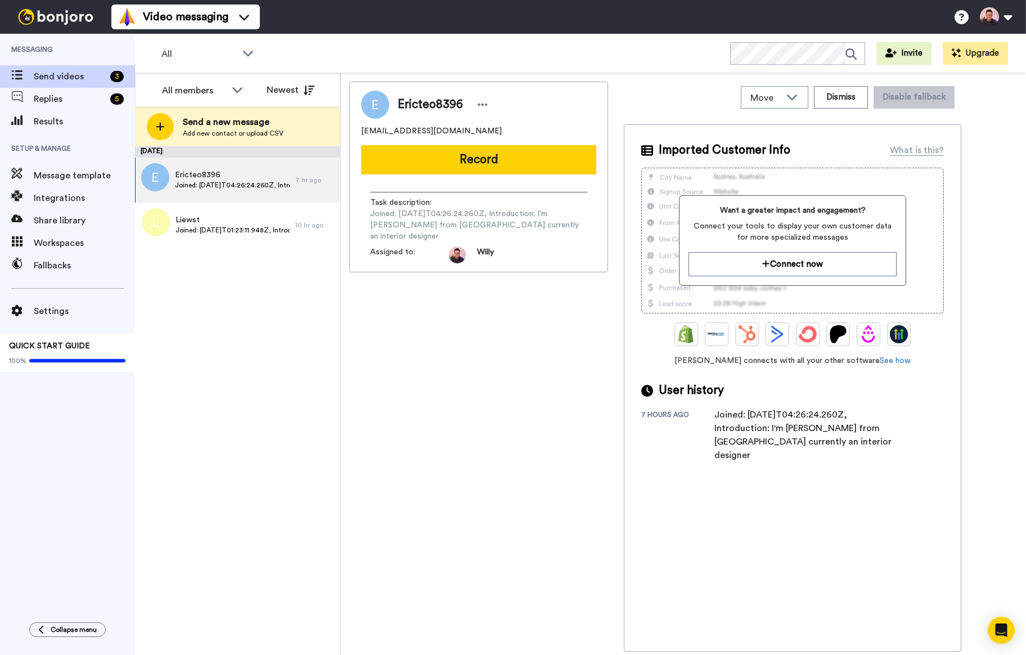
click at [484, 156] on button "Record" at bounding box center [478, 159] width 235 height 29
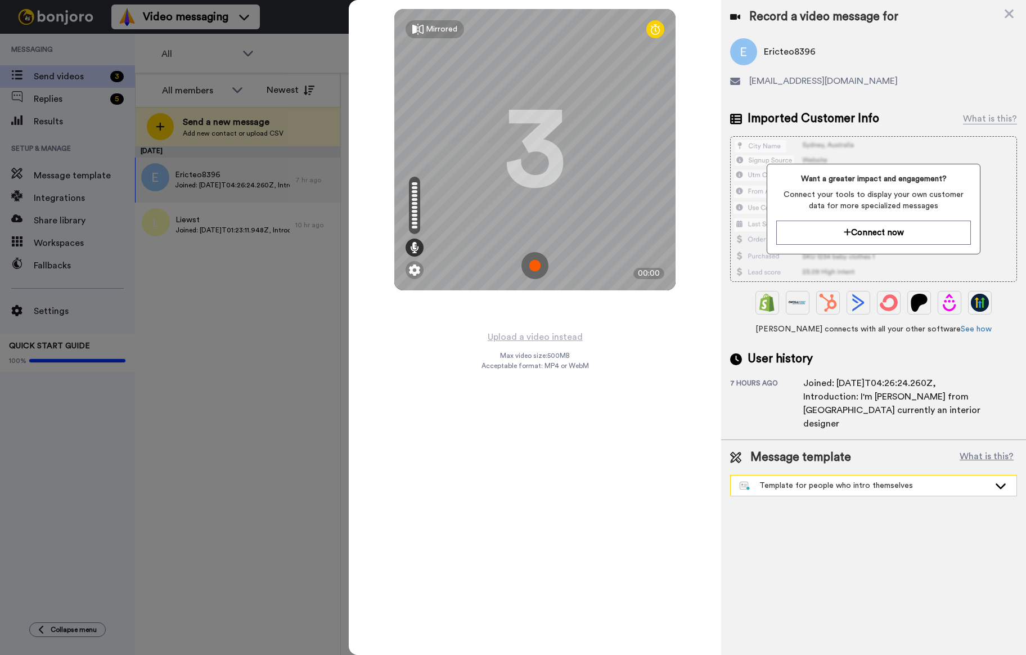
click at [854, 480] on div "Template for people who intro themselves" at bounding box center [865, 485] width 250 height 11
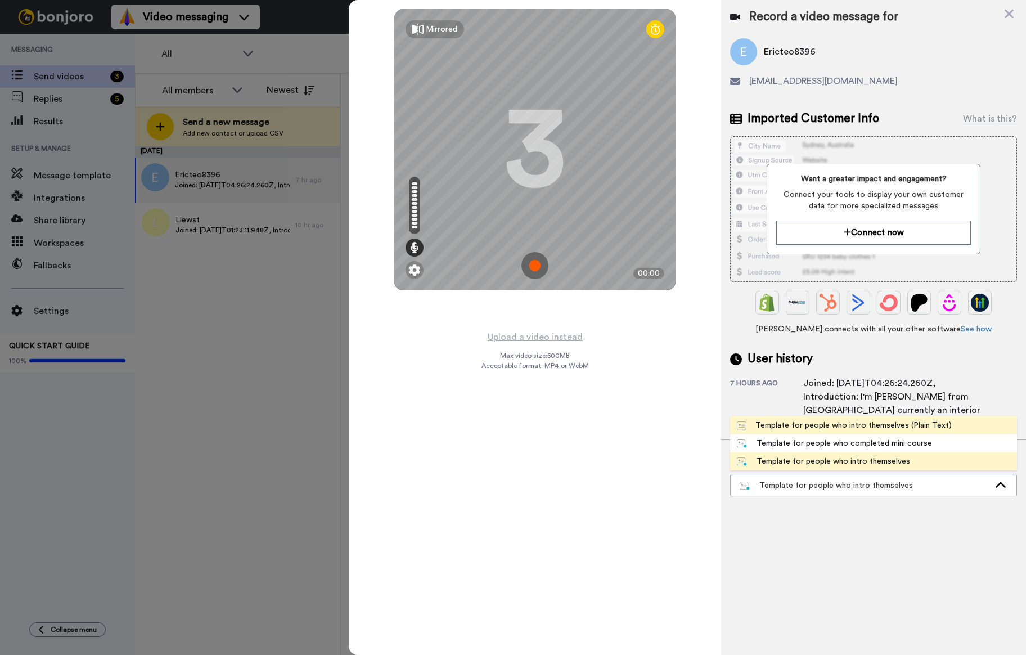
click at [893, 419] on li "Template for people who intro themselves (Plain Text)" at bounding box center [873, 425] width 287 height 18
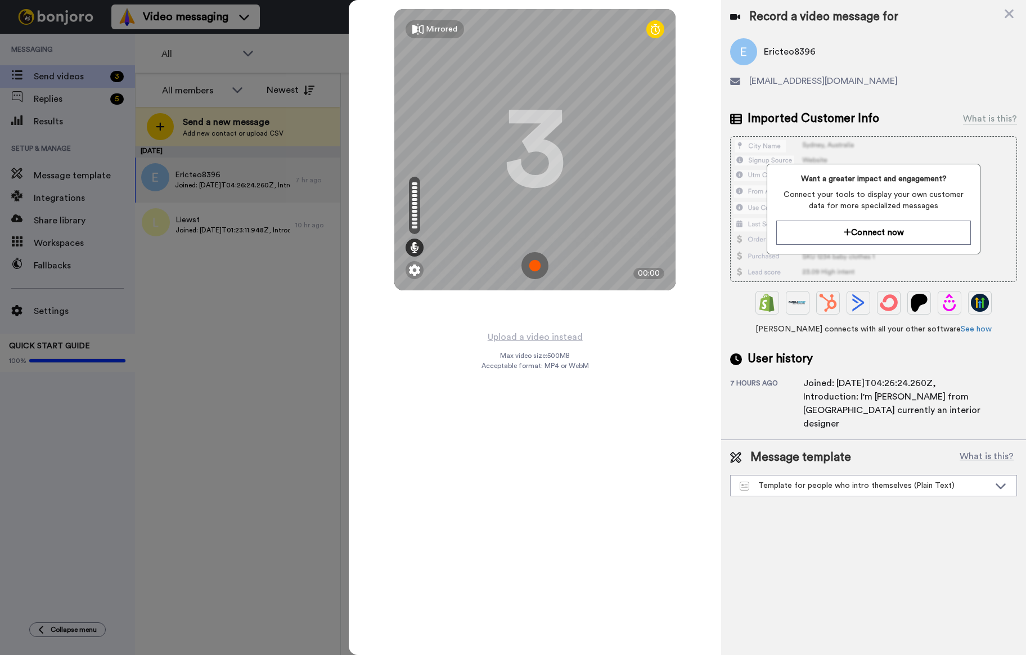
click at [535, 268] on img at bounding box center [535, 265] width 27 height 27
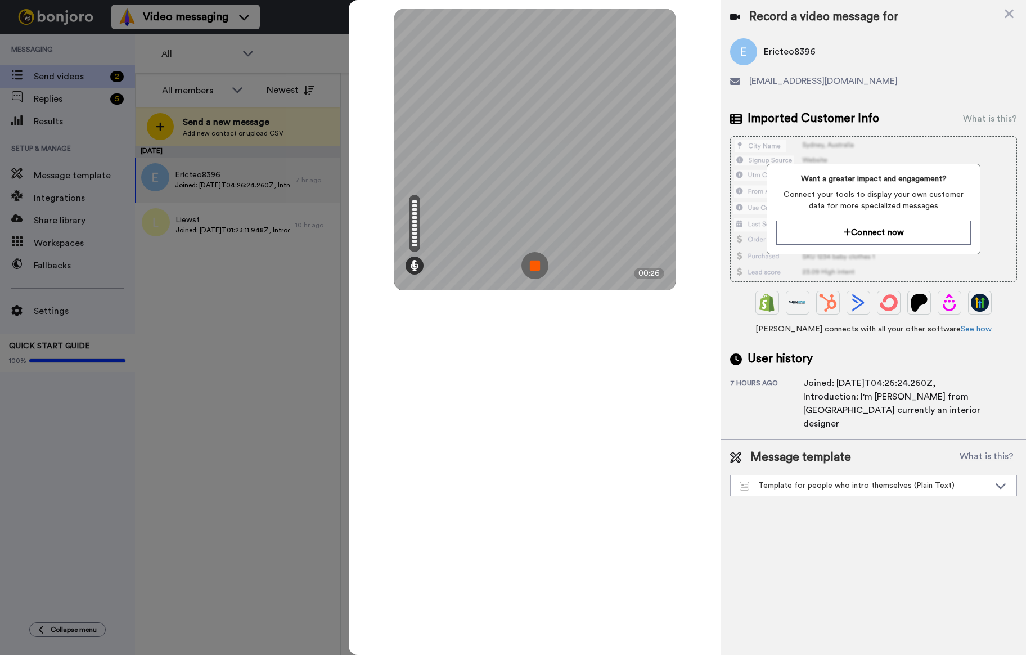
click at [531, 264] on img at bounding box center [535, 265] width 27 height 27
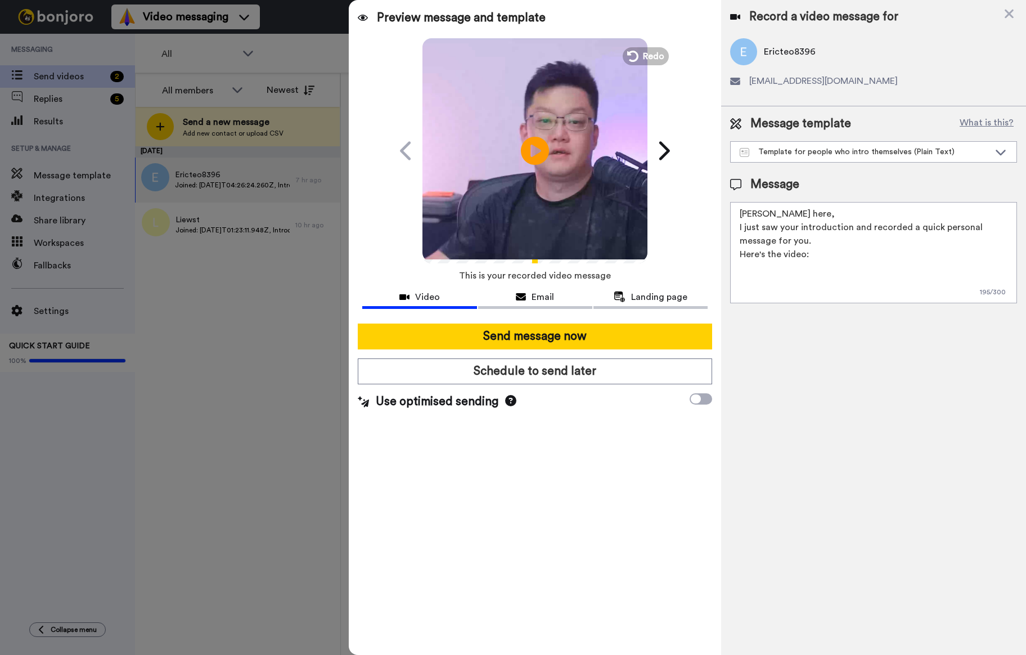
click at [568, 169] on video at bounding box center [535, 149] width 225 height 225
click at [700, 397] on icon at bounding box center [696, 398] width 10 height 9
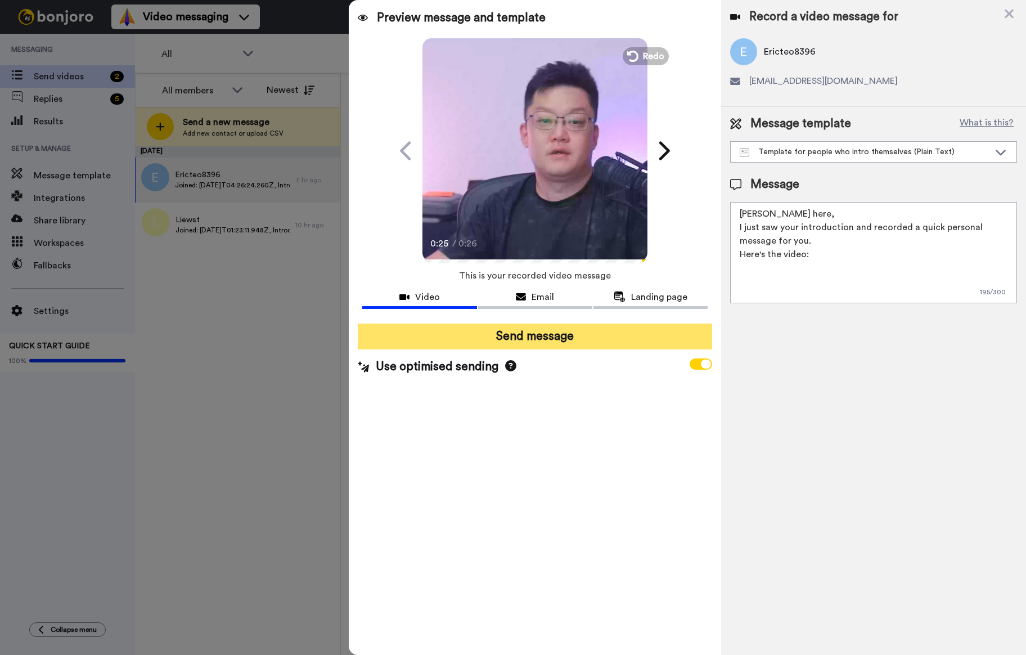
click at [541, 341] on button "Send message" at bounding box center [535, 337] width 354 height 26
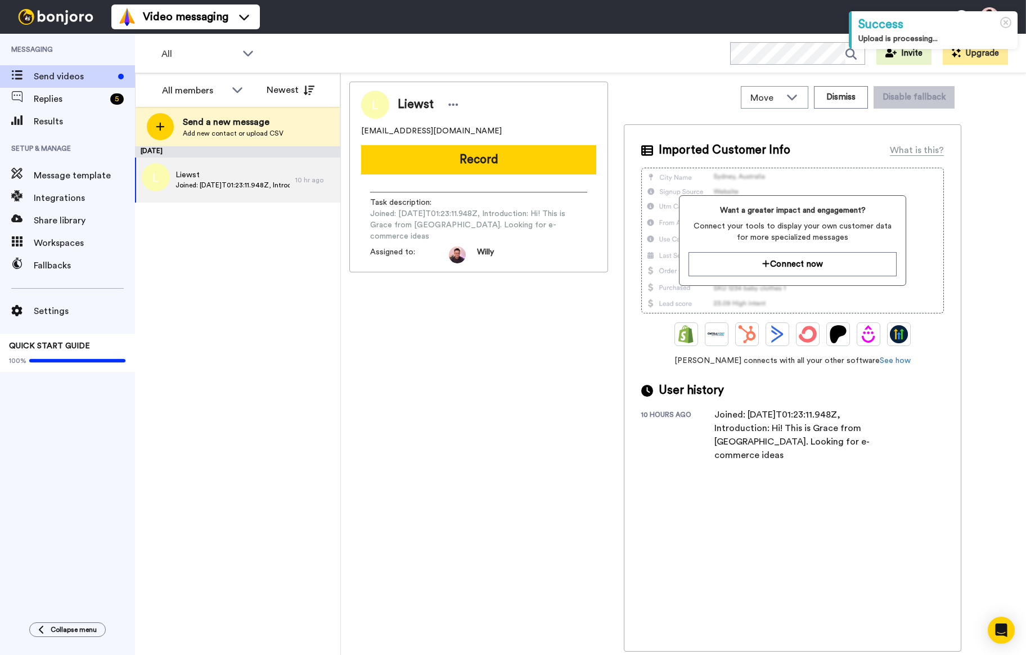
click at [502, 165] on button "Record" at bounding box center [478, 159] width 235 height 29
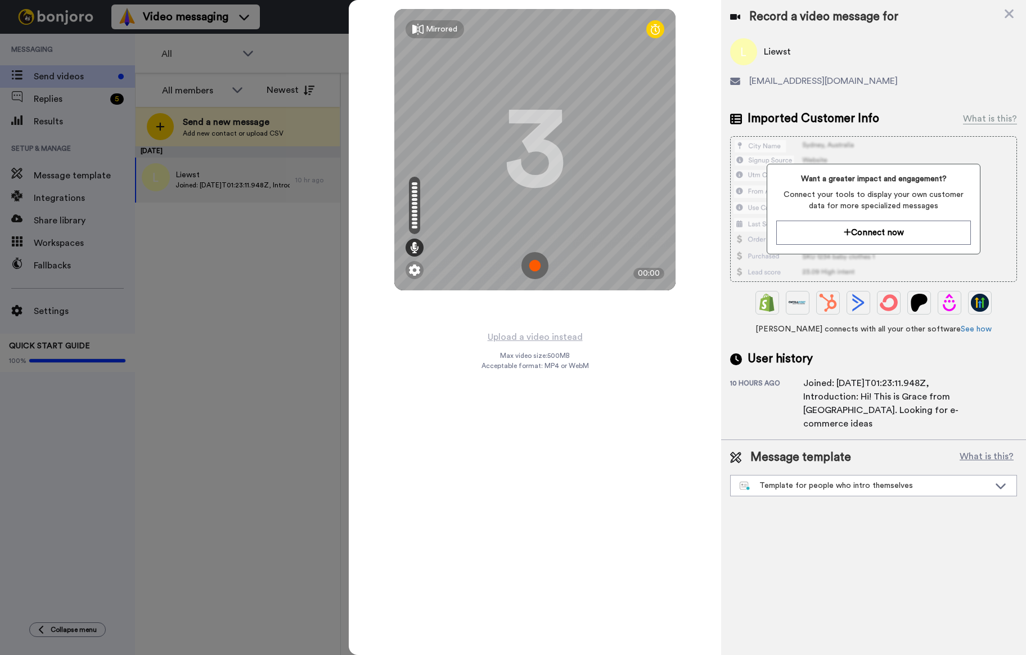
click at [536, 266] on img at bounding box center [535, 265] width 27 height 27
click at [794, 480] on div "Template for people who intro themselves" at bounding box center [865, 485] width 250 height 11
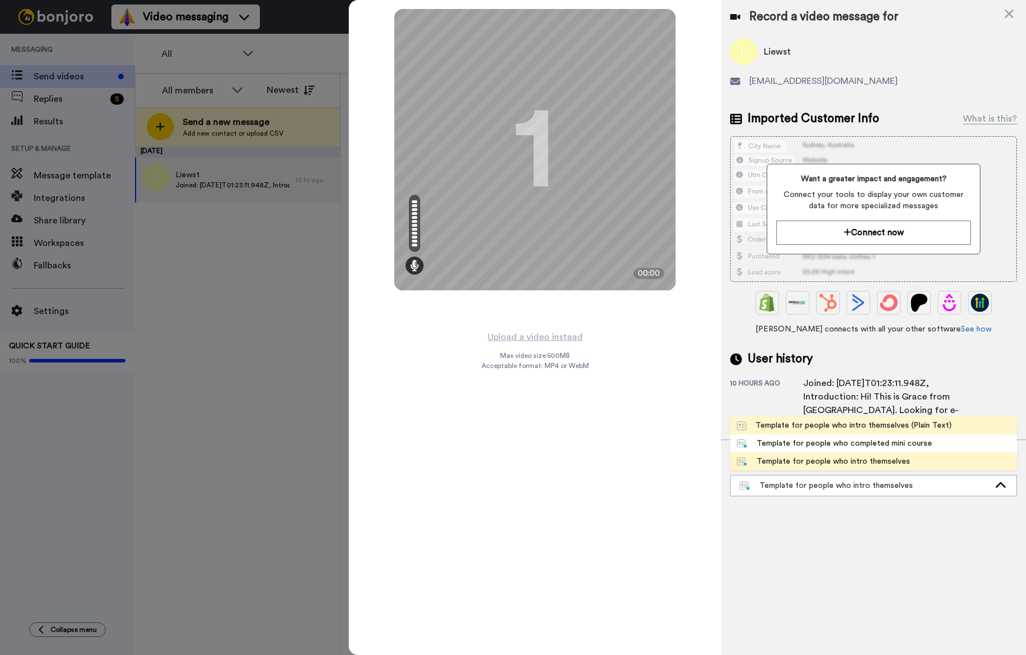
click at [807, 419] on li "Template for people who intro themselves (Plain Text)" at bounding box center [873, 425] width 287 height 18
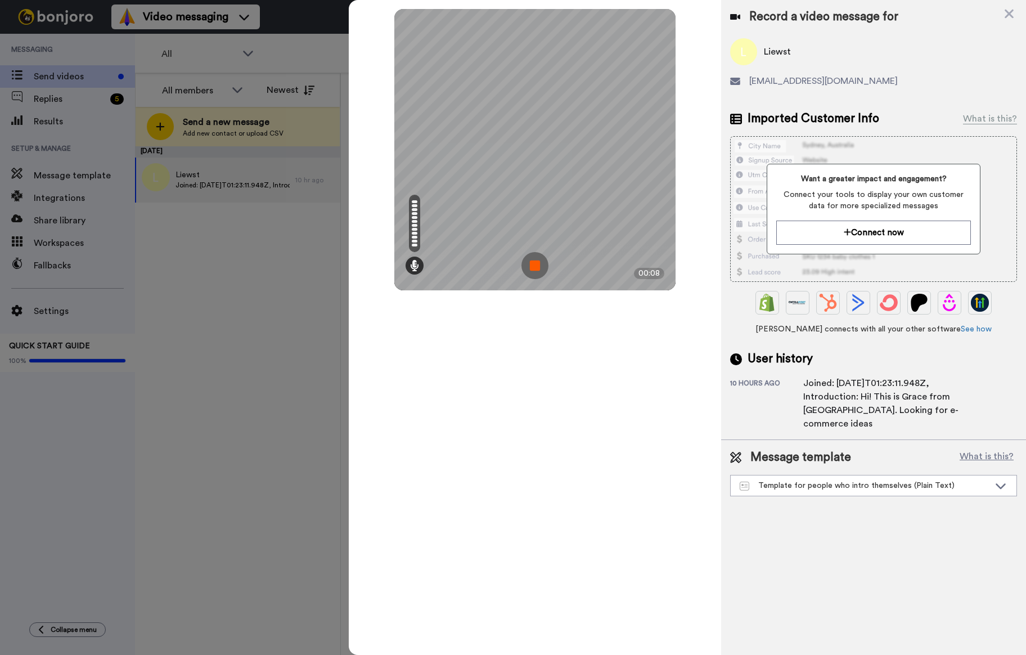
click at [536, 270] on img at bounding box center [535, 265] width 27 height 27
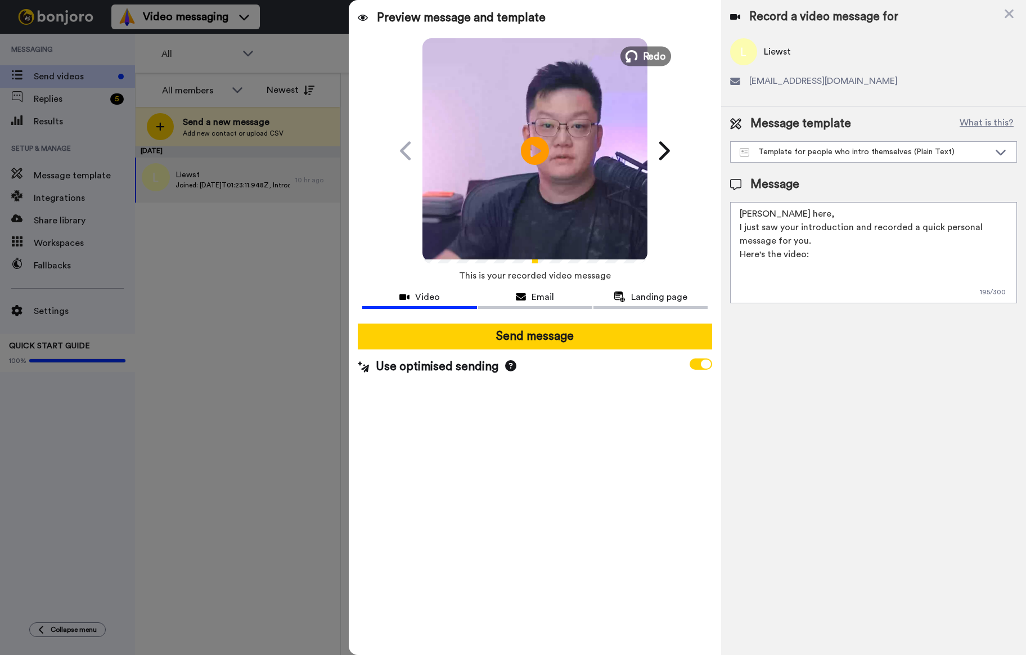
click at [637, 50] on button "Redo" at bounding box center [646, 56] width 51 height 20
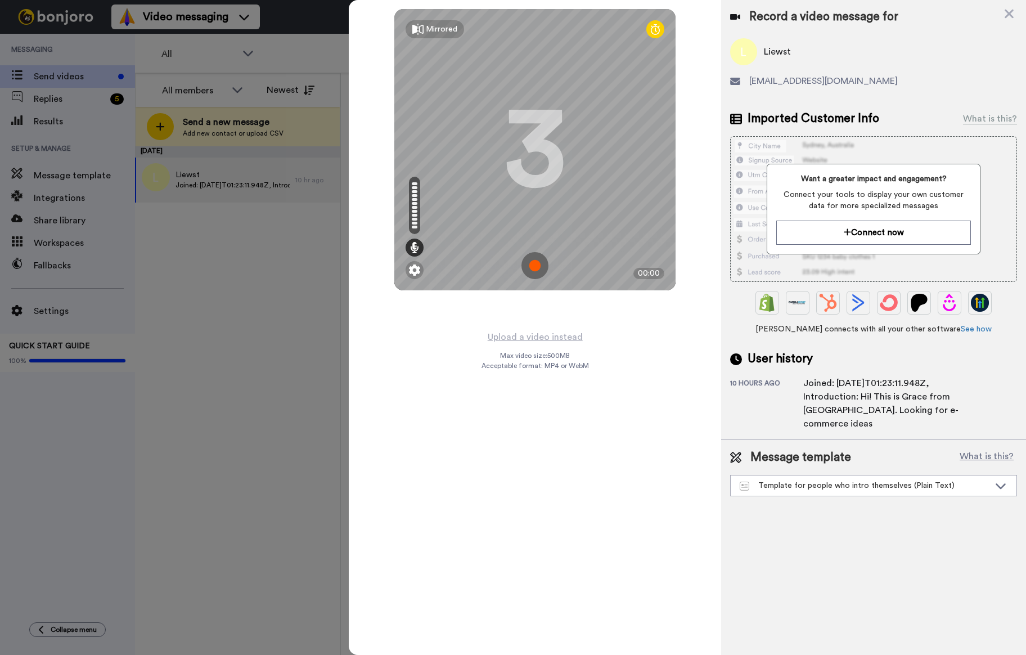
click at [532, 268] on img at bounding box center [535, 265] width 27 height 27
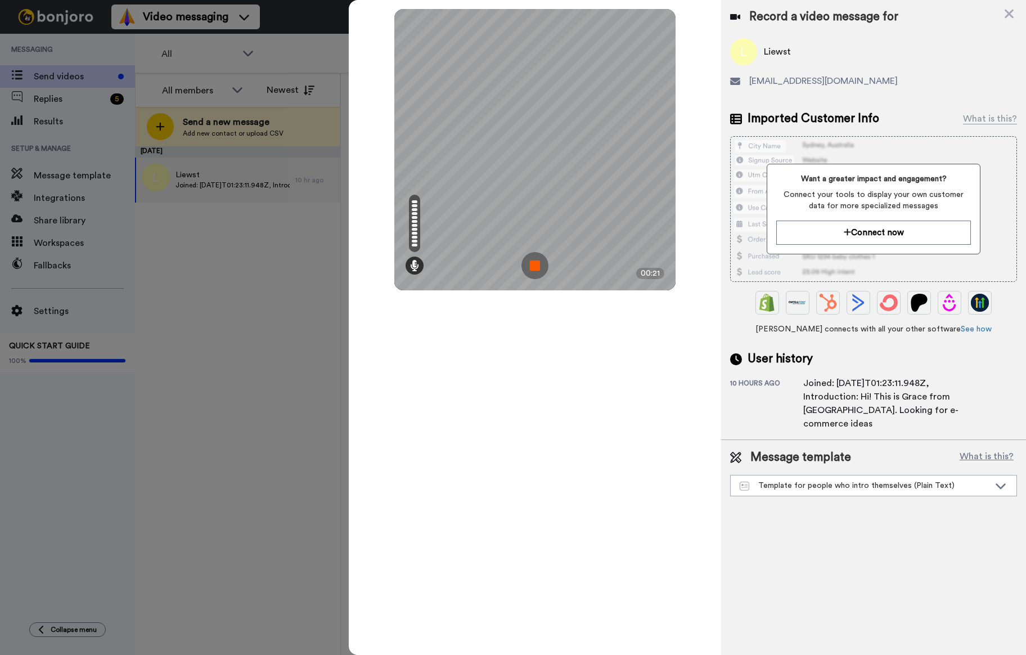
click at [537, 268] on img at bounding box center [535, 265] width 27 height 27
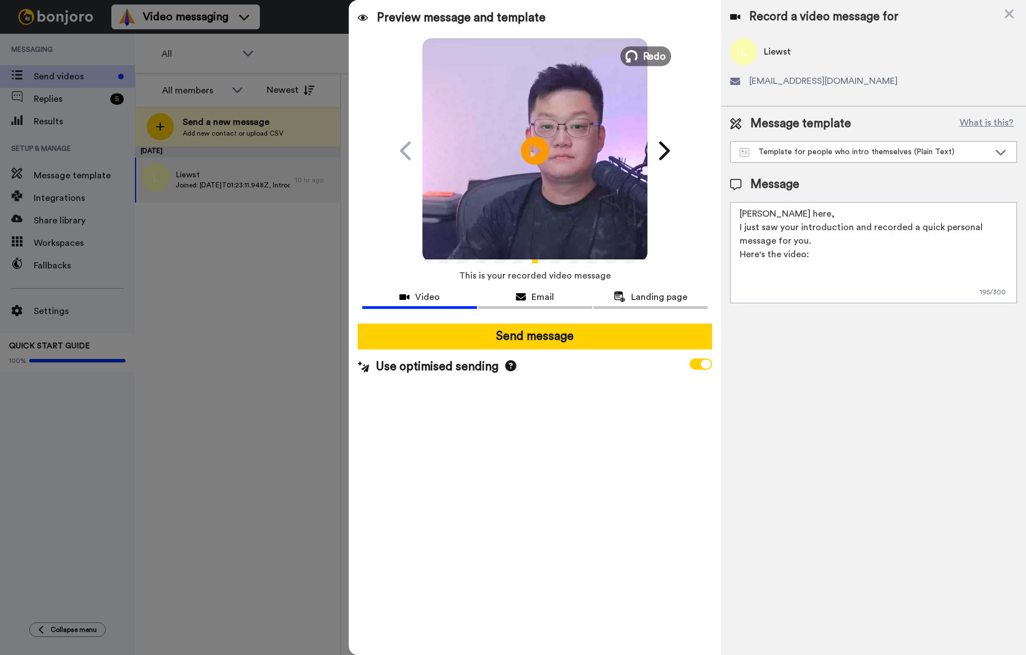
click at [640, 56] on button "Redo" at bounding box center [646, 56] width 51 height 20
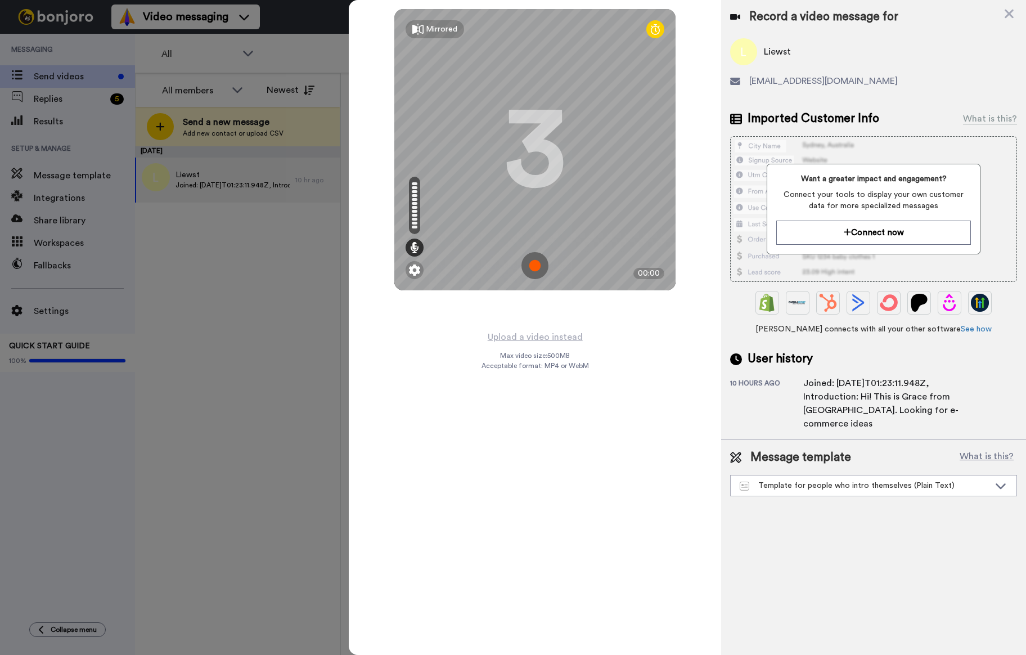
click at [528, 263] on img at bounding box center [535, 265] width 27 height 27
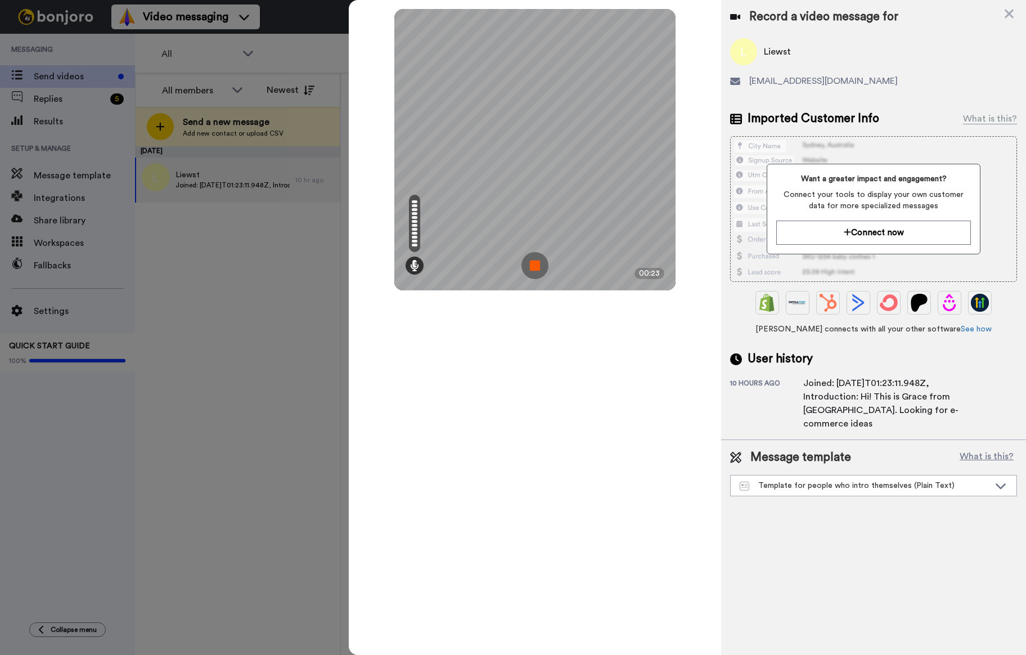
click at [537, 268] on img at bounding box center [535, 265] width 27 height 27
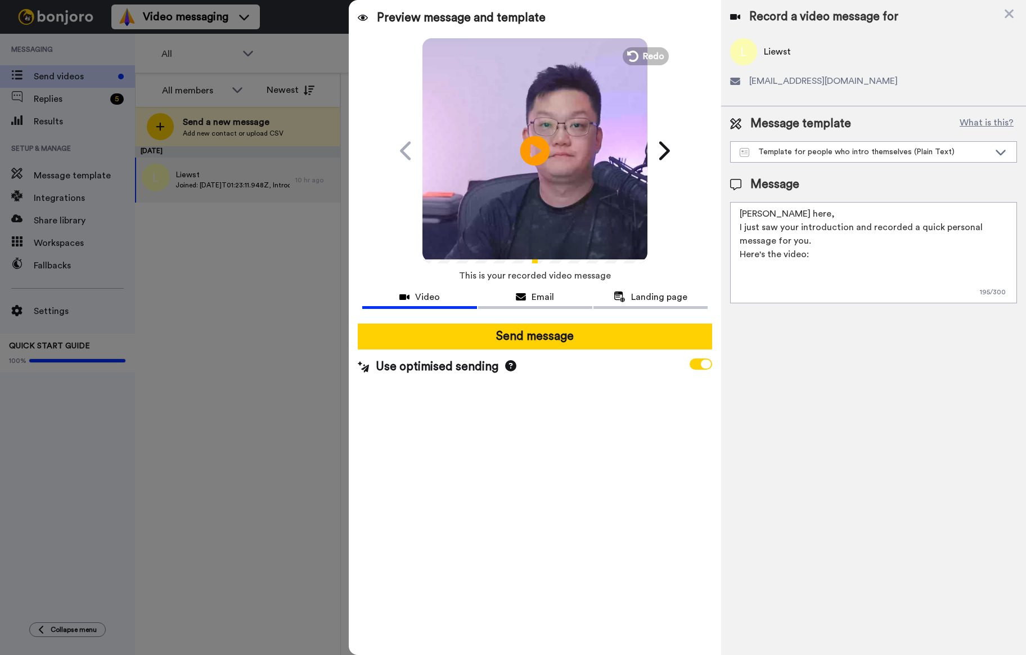
click at [526, 145] on icon at bounding box center [535, 151] width 30 height 30
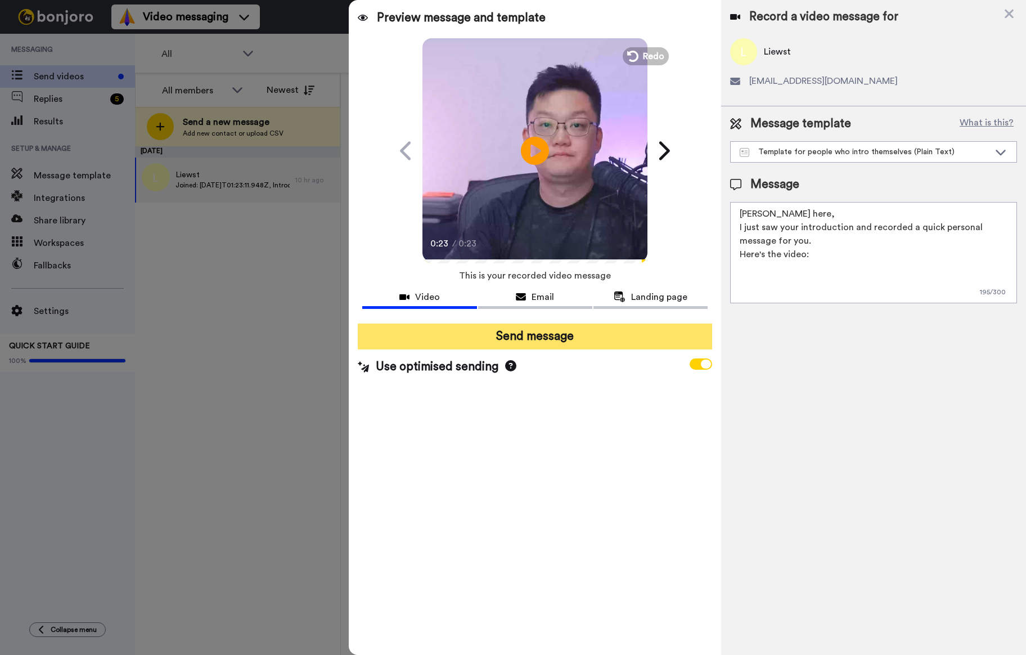
click at [573, 345] on button "Send message" at bounding box center [535, 337] width 354 height 26
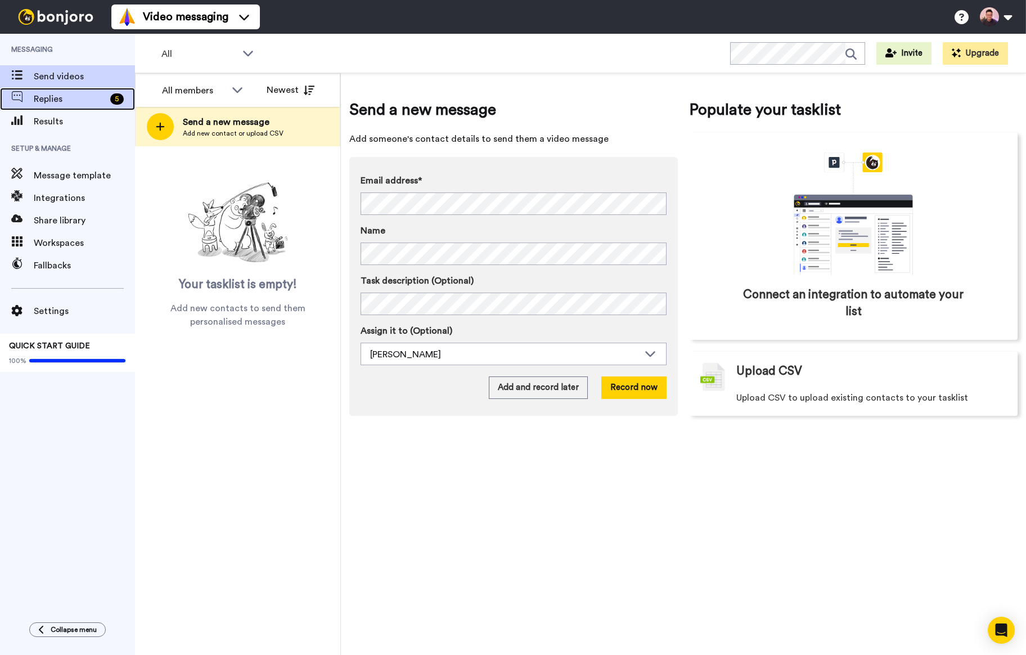
click at [71, 104] on span "Replies" at bounding box center [70, 99] width 72 height 14
